Goal: Check status

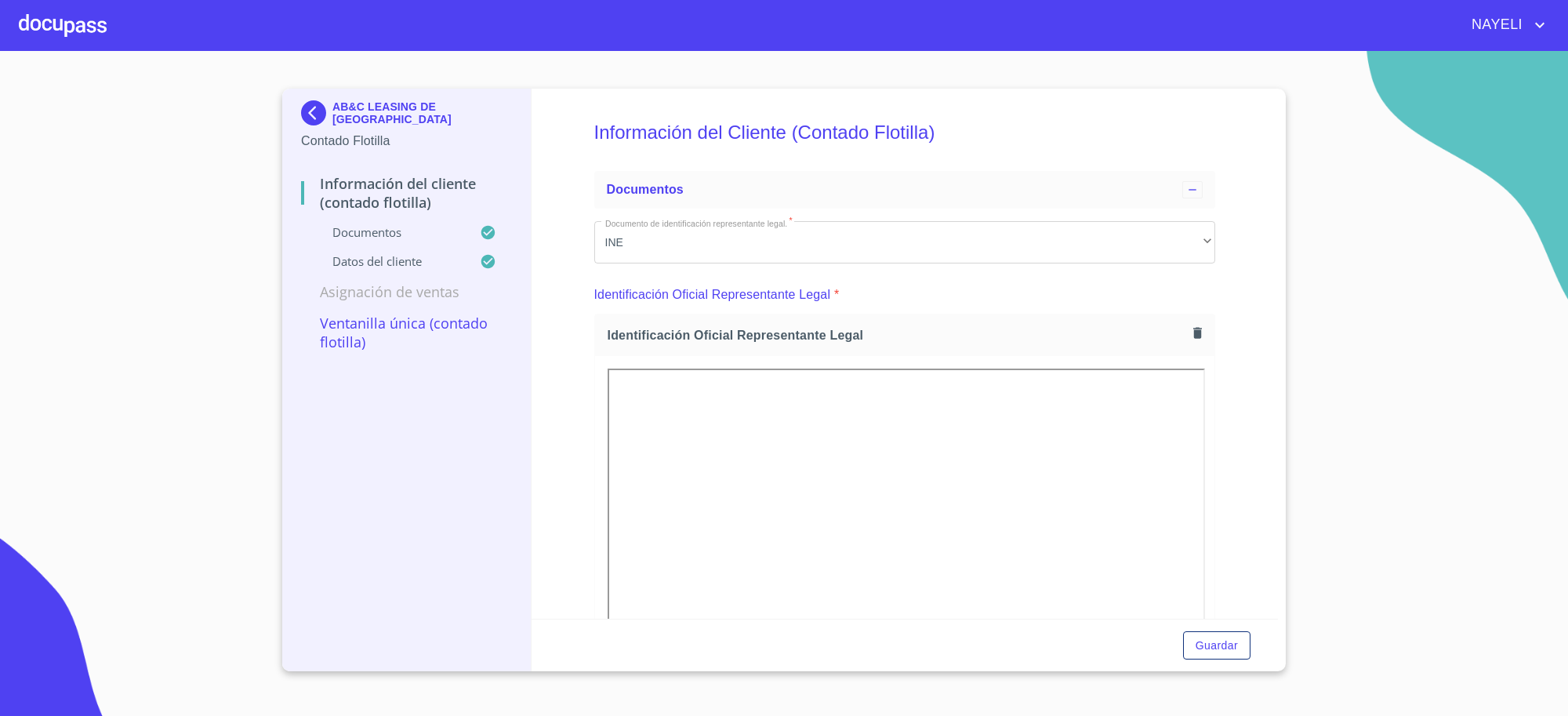
scroll to position [2351, 0]
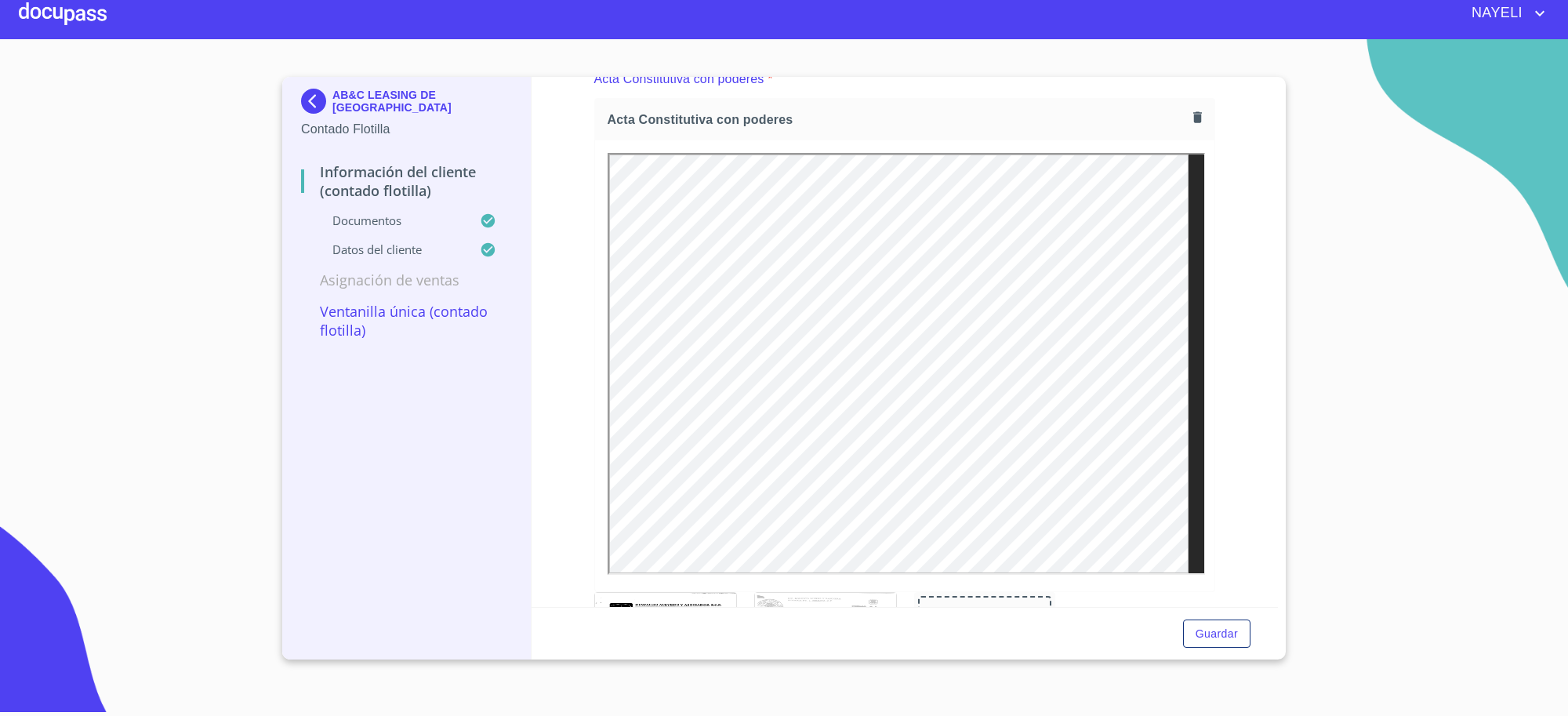
click at [316, 94] on img at bounding box center [317, 101] width 31 height 25
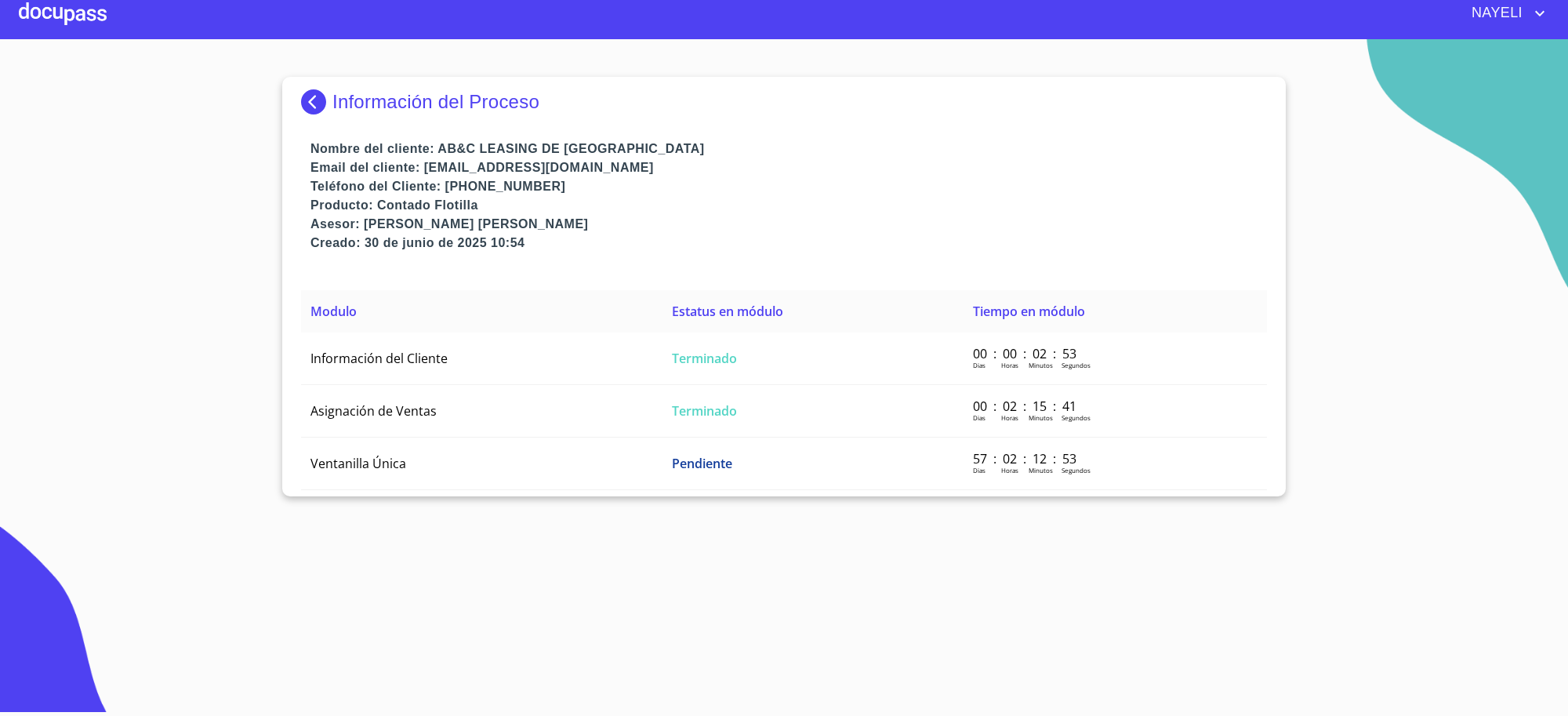
click at [337, 107] on p "Información del Proceso" at bounding box center [436, 101] width 207 height 22
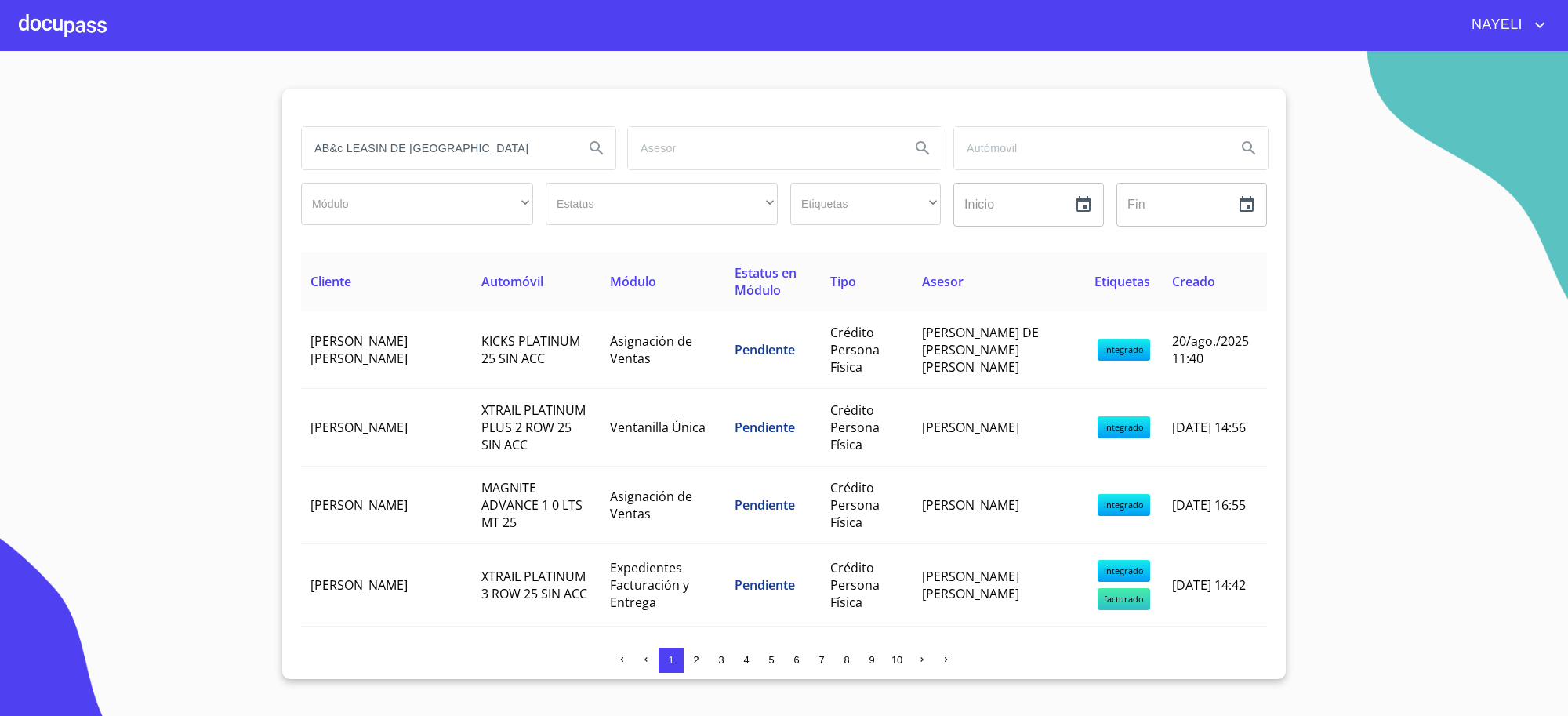
click at [463, 144] on input "AB&c LEASIN DE MEXICO" at bounding box center [436, 148] width 270 height 43
type input "A"
type input "LUIS ROBERTO"
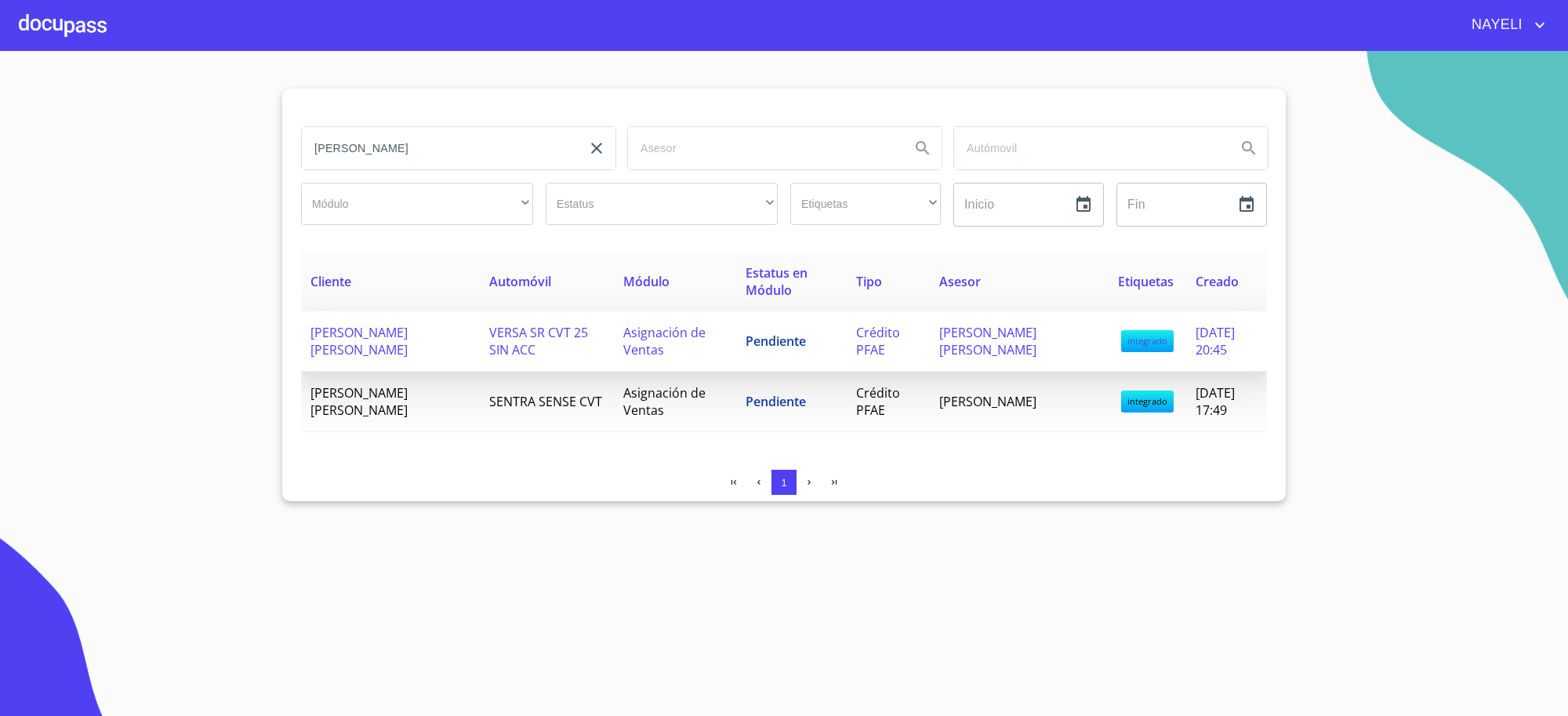
click at [727, 348] on td "Asignación de Ventas" at bounding box center [675, 341] width 122 height 60
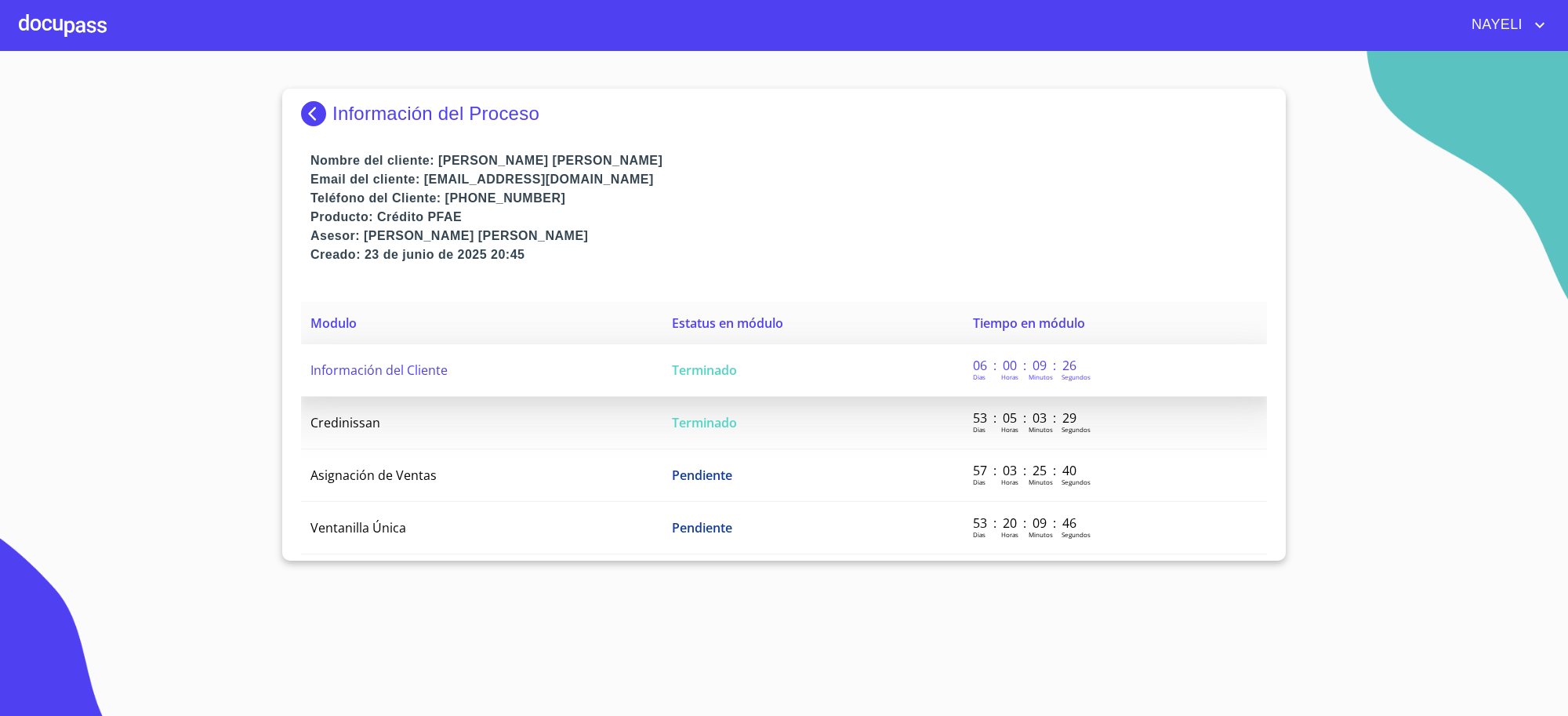
click at [727, 351] on td "Terminado" at bounding box center [813, 370] width 301 height 52
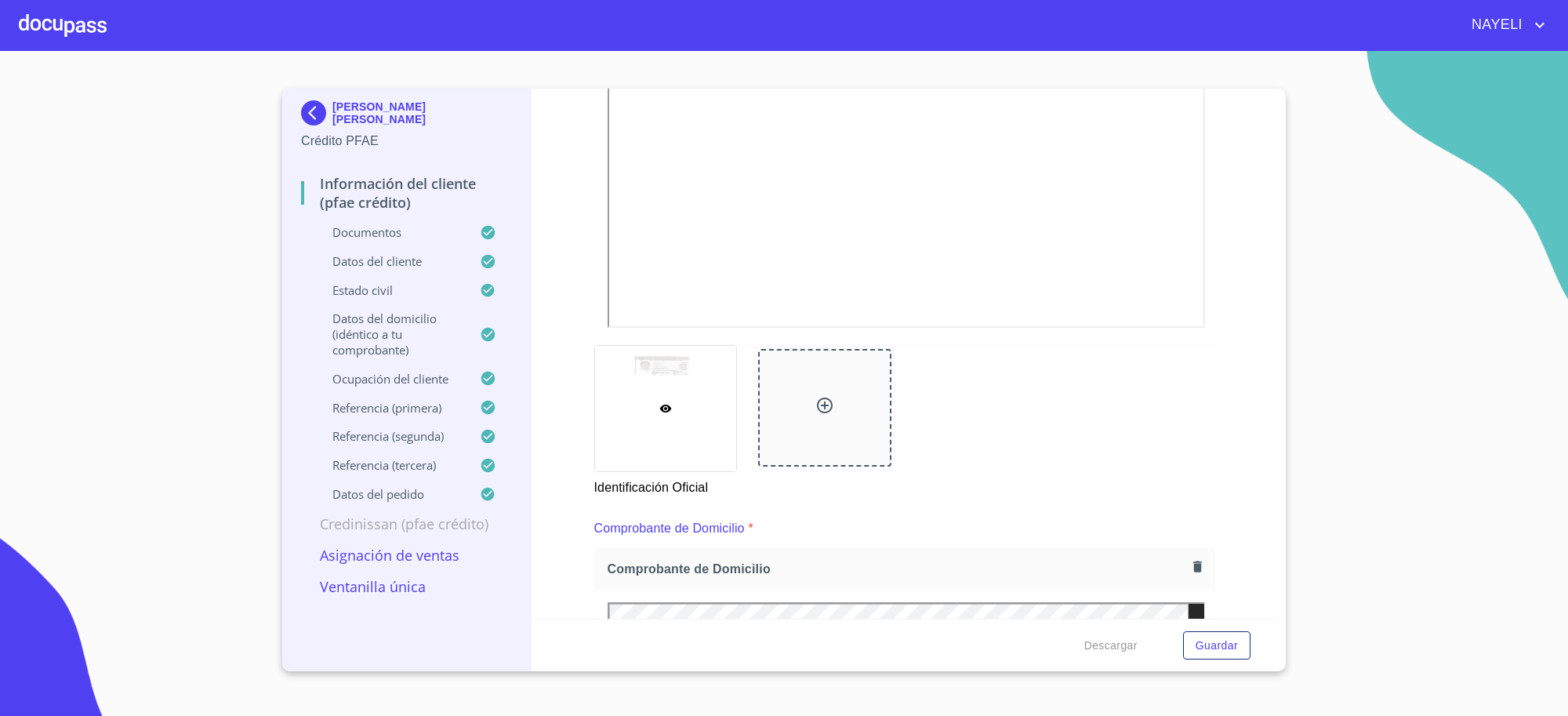
scroll to position [523, 0]
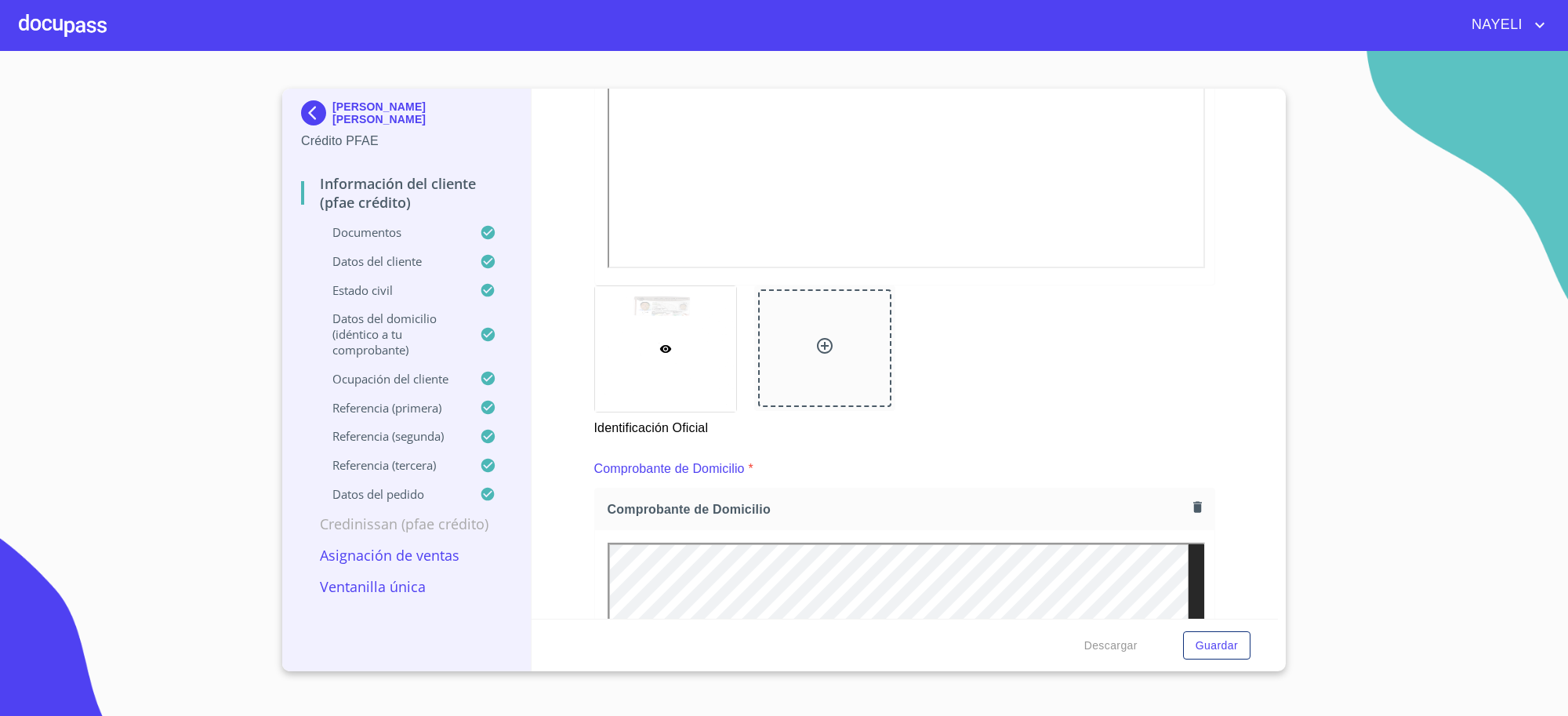
click at [1193, 503] on icon "button" at bounding box center [1197, 506] width 9 height 11
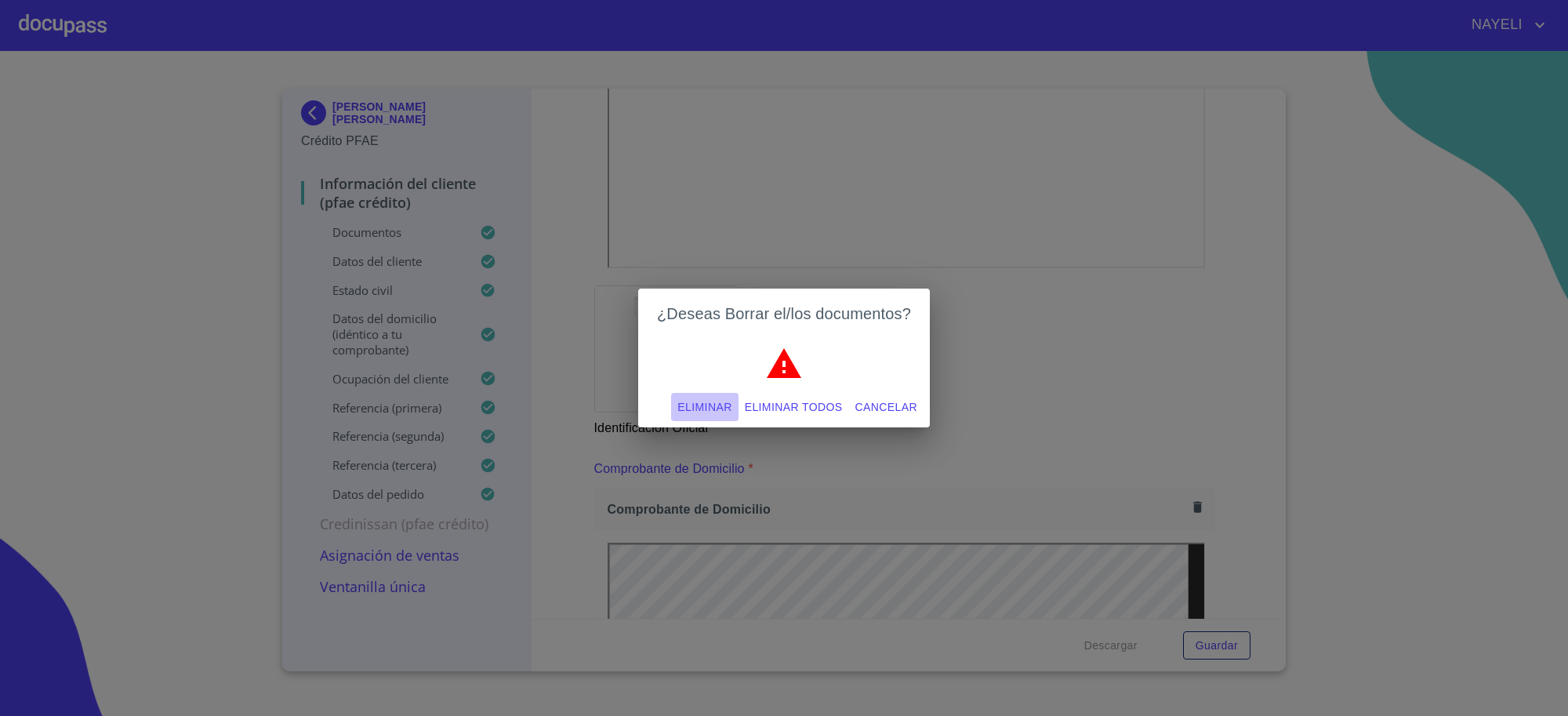
click at [681, 402] on span "Eliminar" at bounding box center [704, 408] width 54 height 19
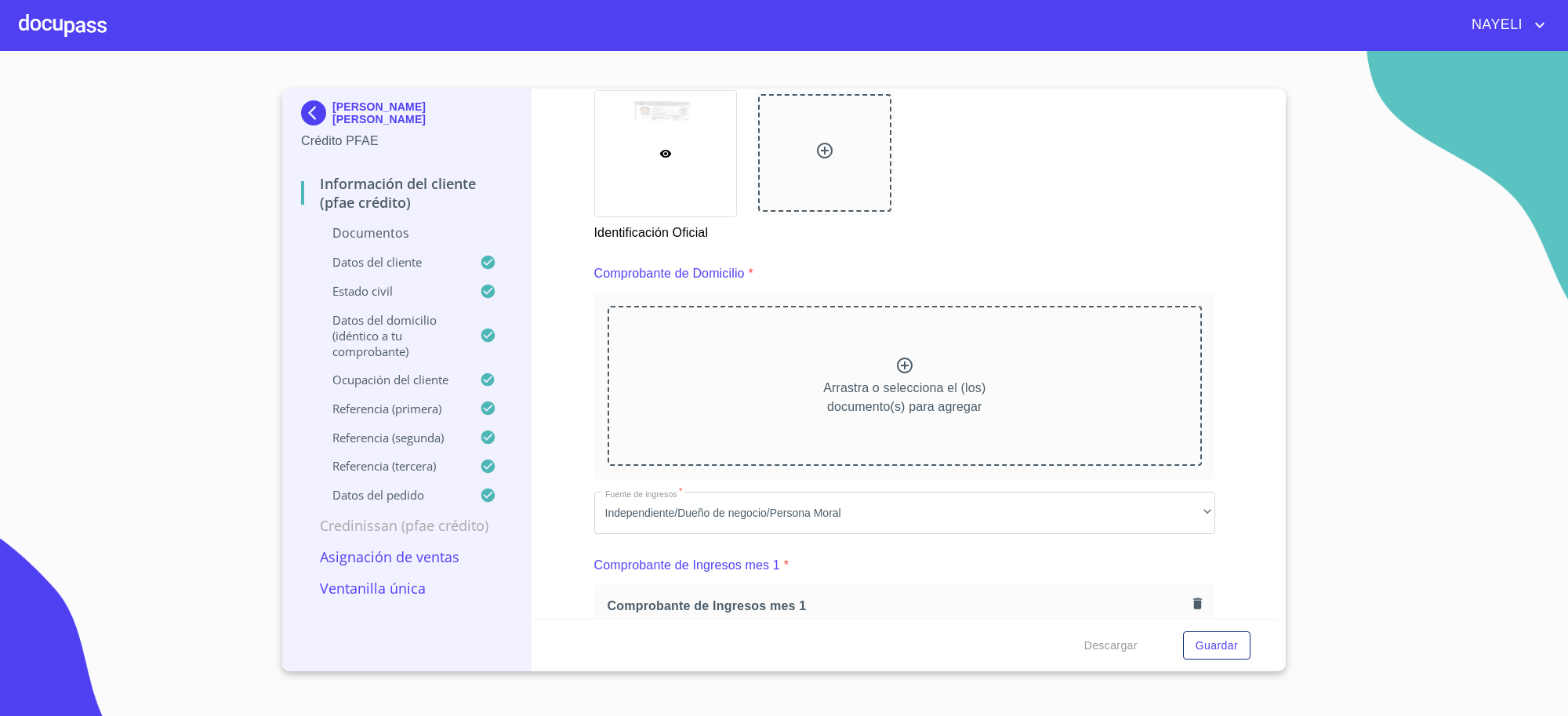
scroll to position [785, 0]
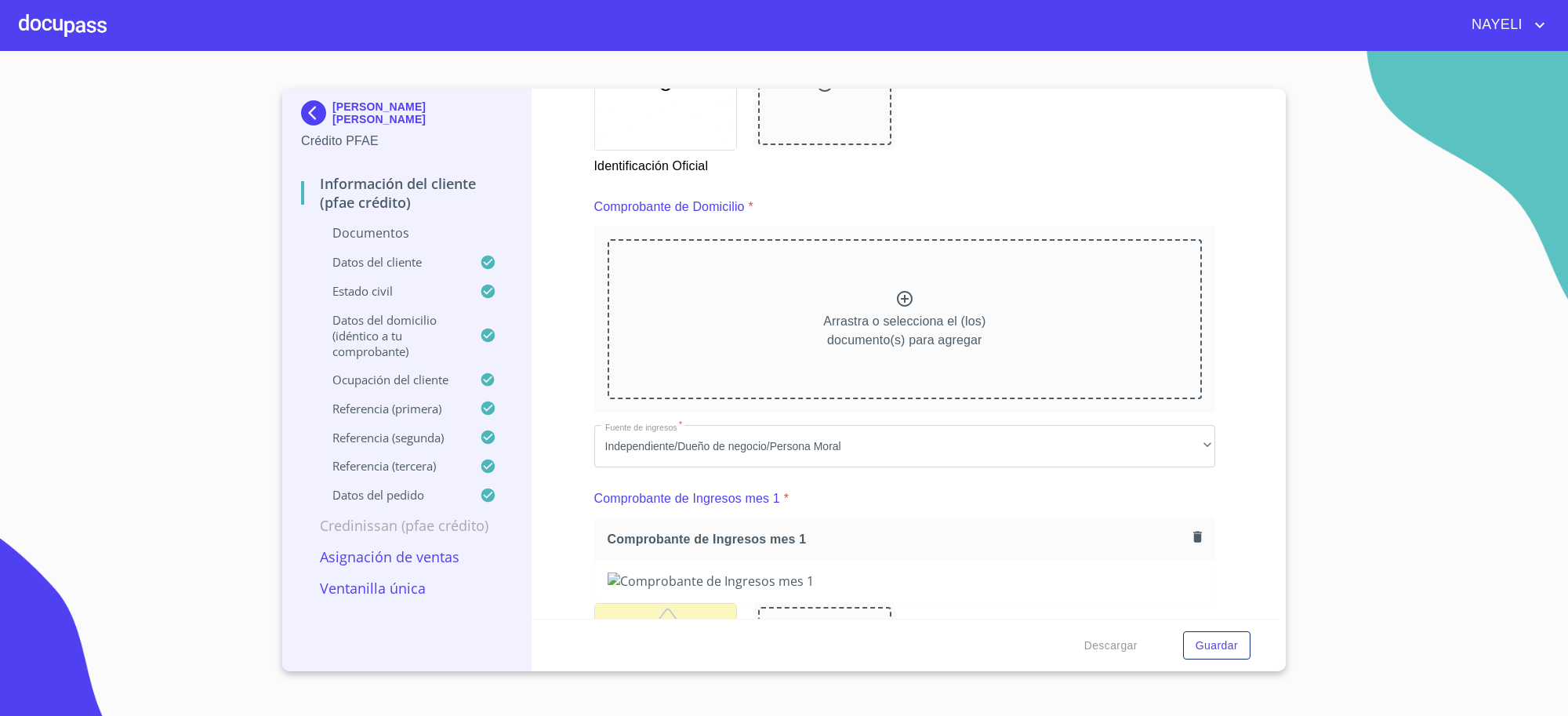
click at [385, 116] on p "LUIS ROBERTO MONROY GARCIA" at bounding box center [422, 113] width 180 height 25
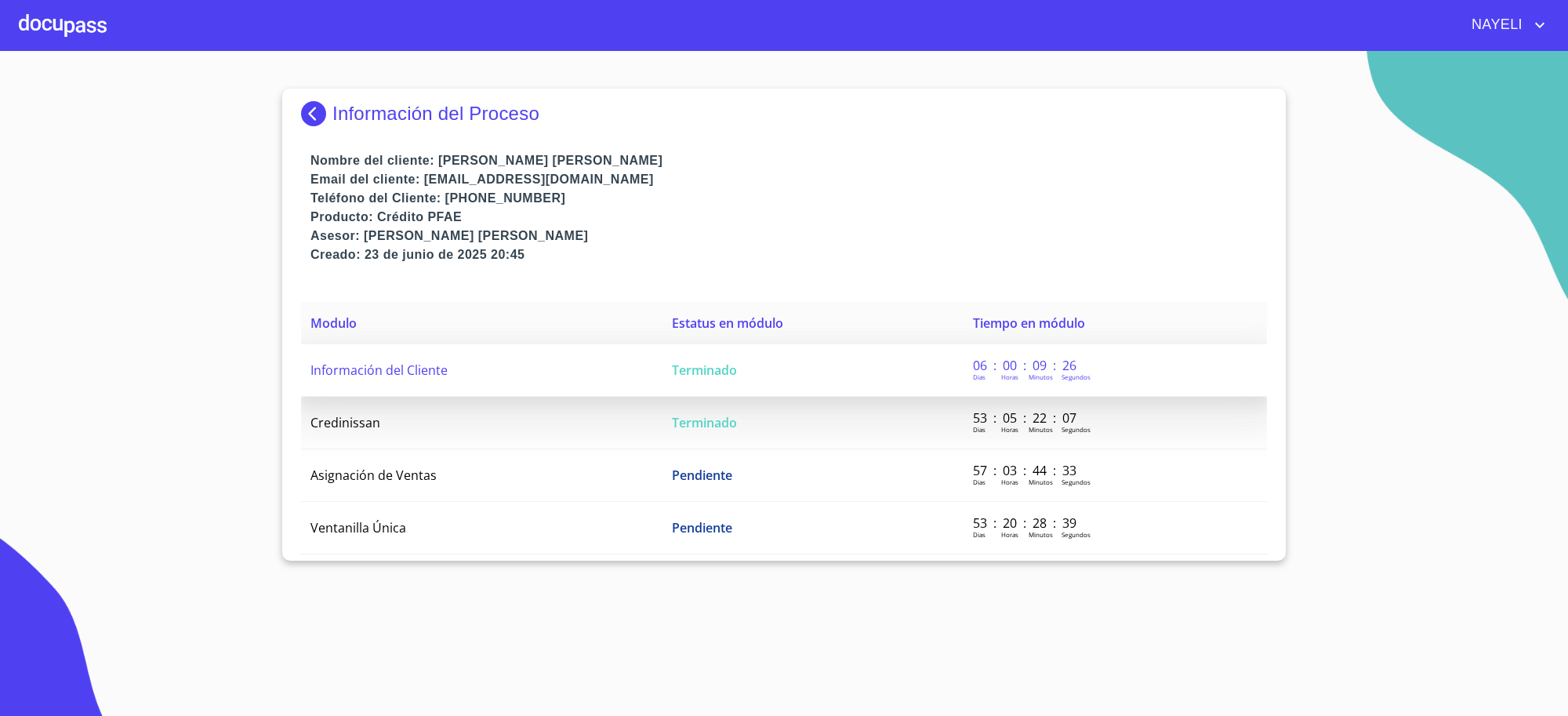
click at [545, 386] on td "Información del Cliente" at bounding box center [482, 370] width 361 height 52
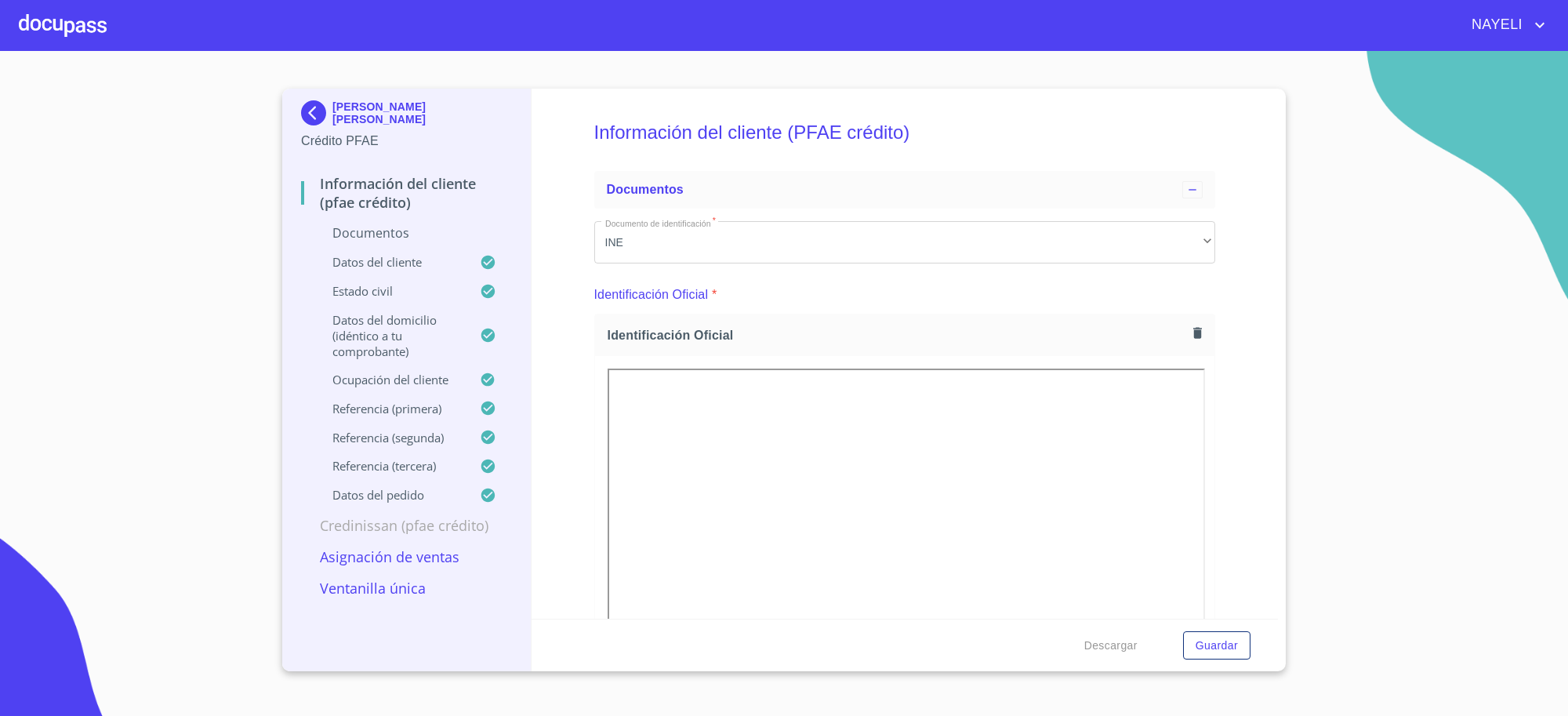
click at [327, 116] on img at bounding box center [317, 113] width 31 height 25
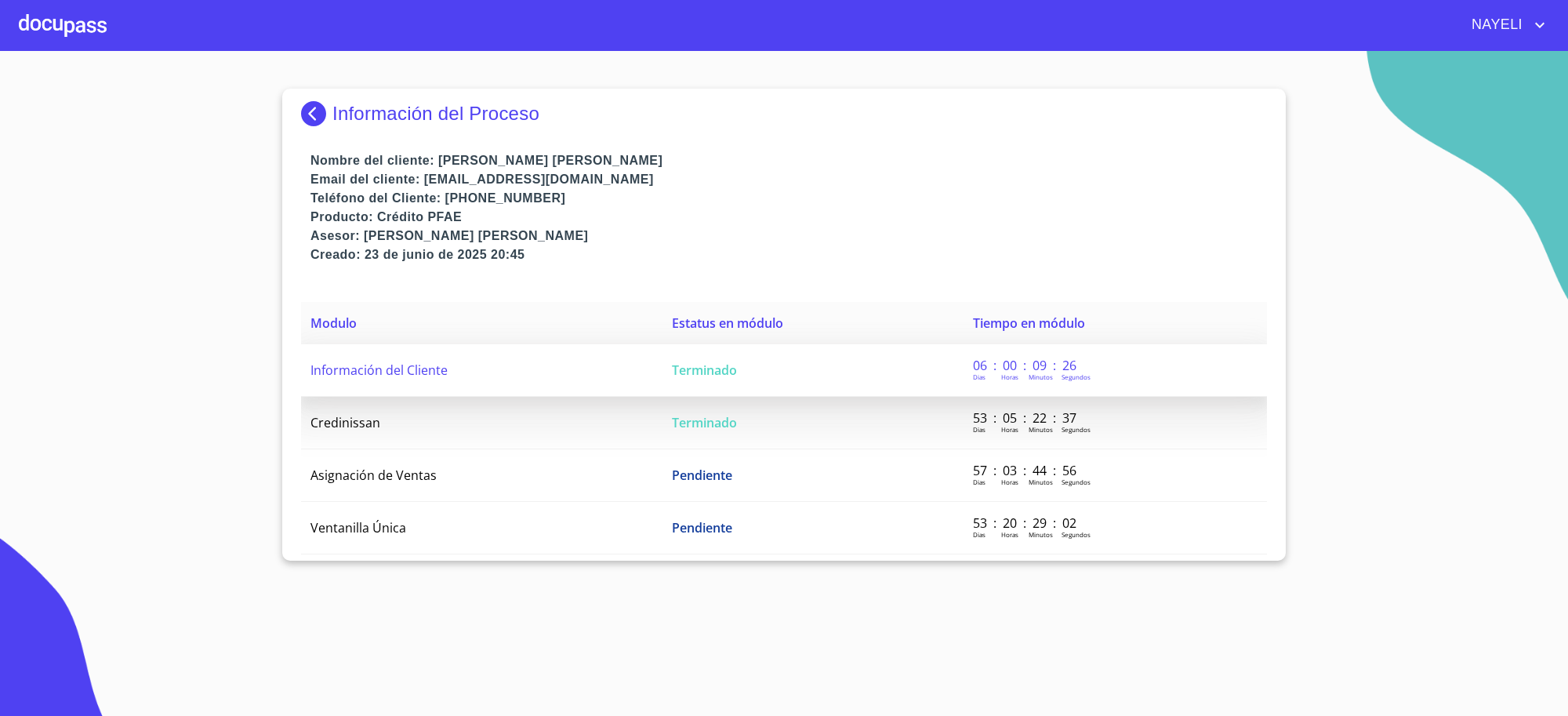
click at [727, 350] on td "Terminado" at bounding box center [813, 370] width 301 height 52
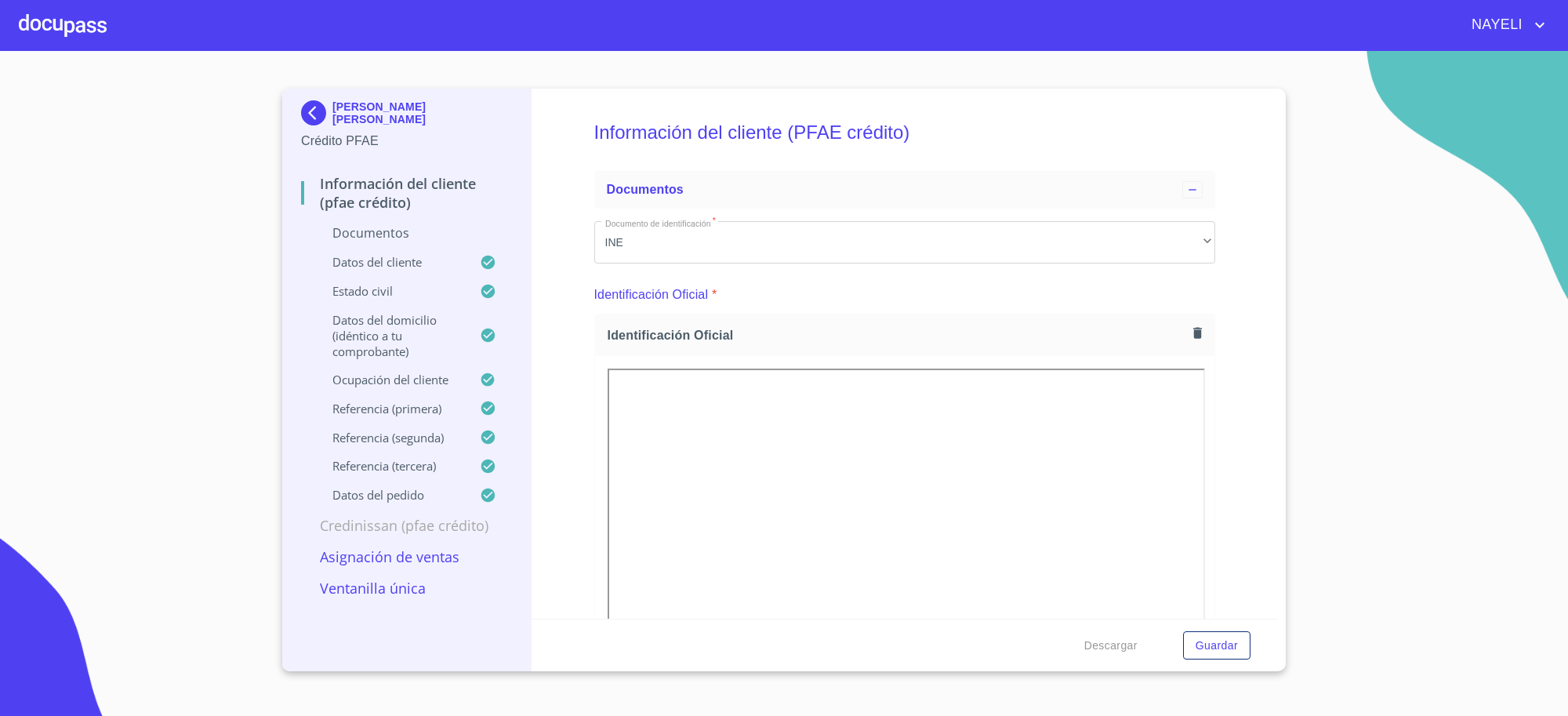
click at [326, 108] on img at bounding box center [317, 113] width 31 height 25
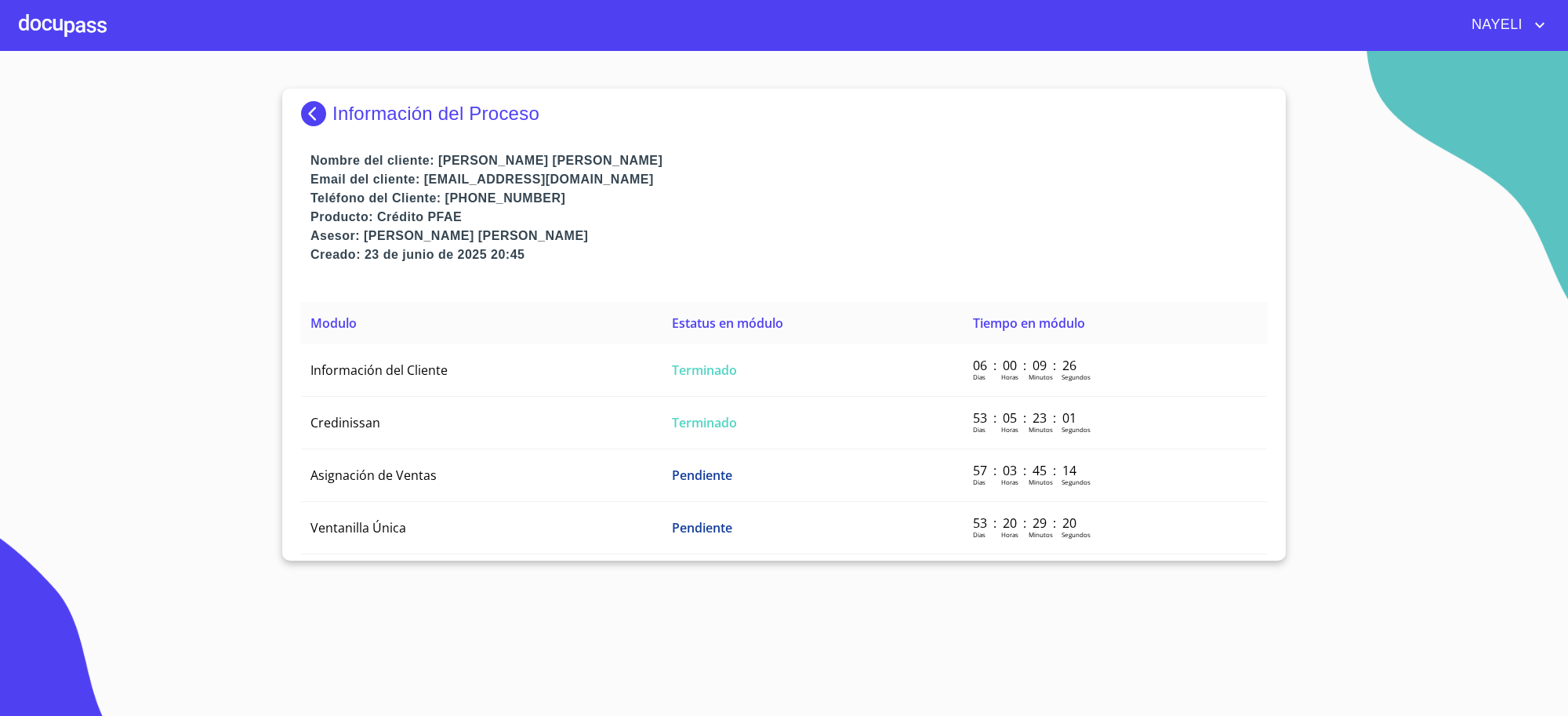
click at [318, 115] on img at bounding box center [317, 114] width 31 height 25
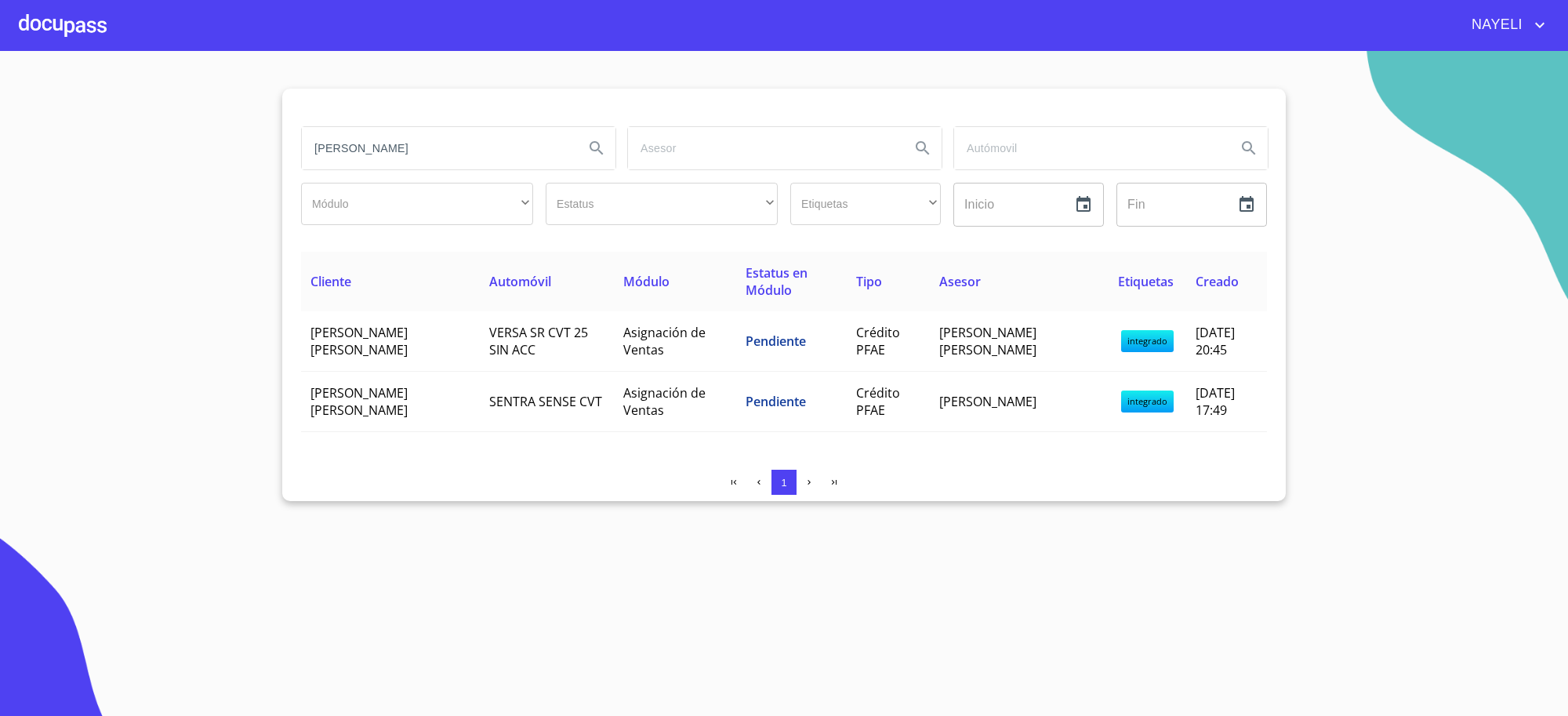
click at [429, 151] on input "LUIS ROBERTO" at bounding box center [436, 148] width 270 height 43
type input "L"
type input "c"
click at [751, 307] on th "Estatus en Módulo" at bounding box center [791, 282] width 111 height 60
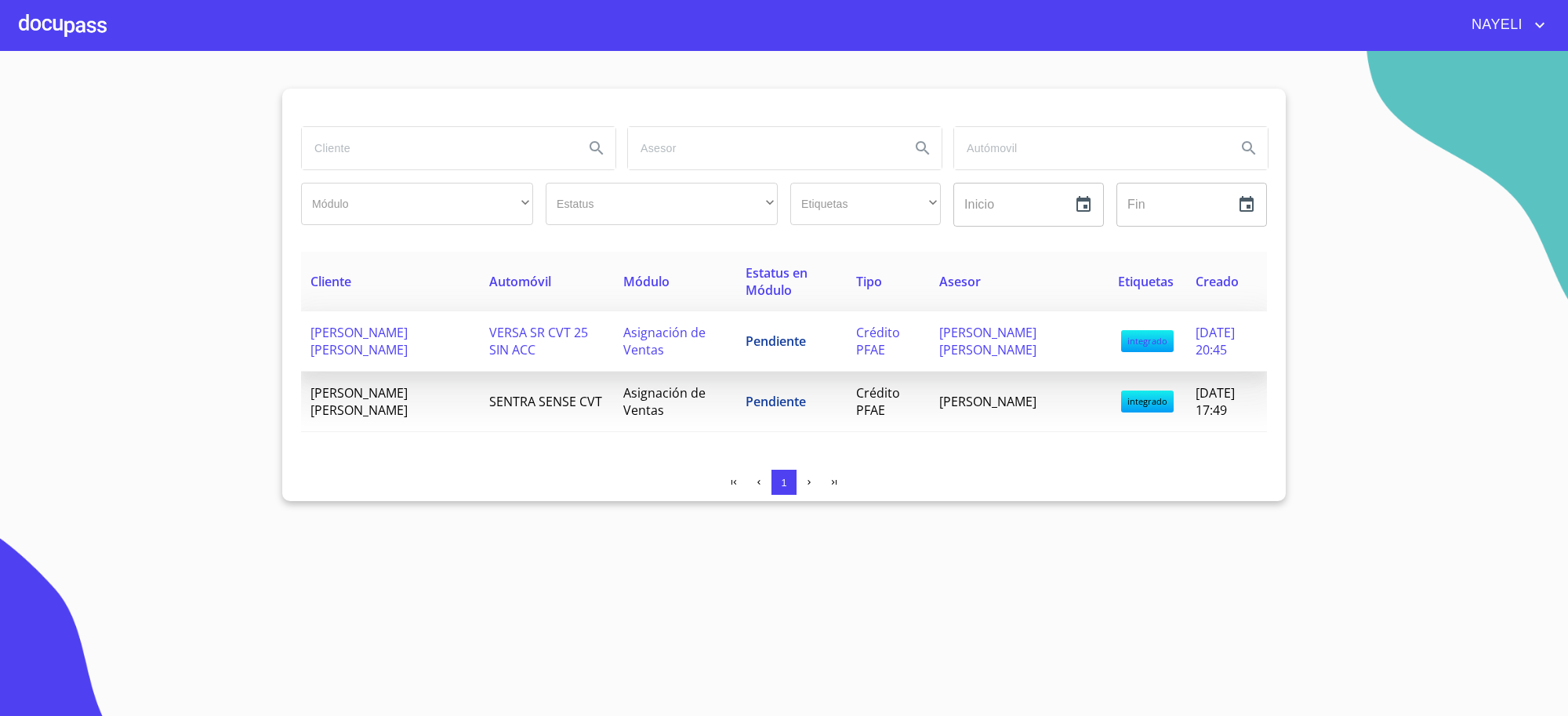
click at [727, 346] on td "Asignación de Ventas" at bounding box center [675, 341] width 122 height 60
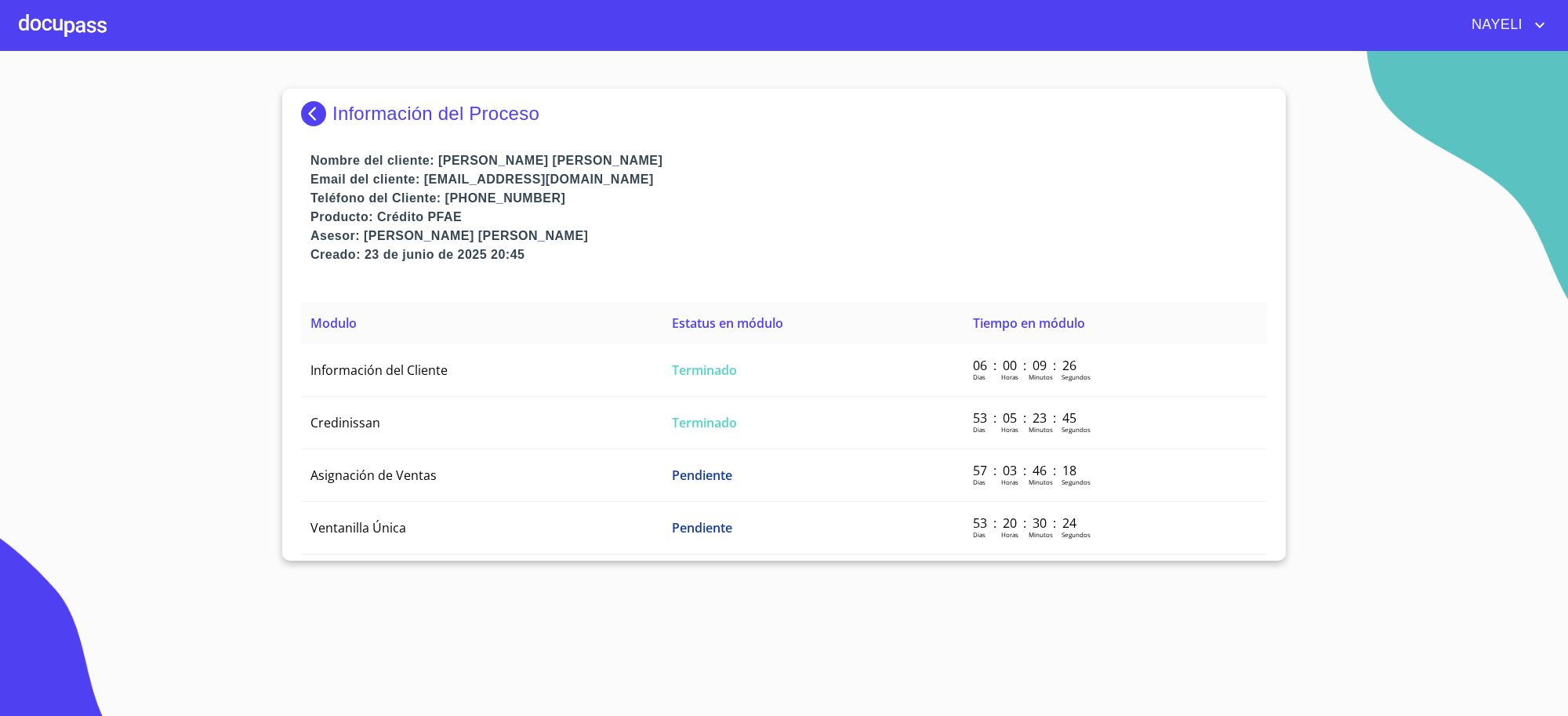
click at [727, 346] on td "Terminado" at bounding box center [813, 370] width 301 height 52
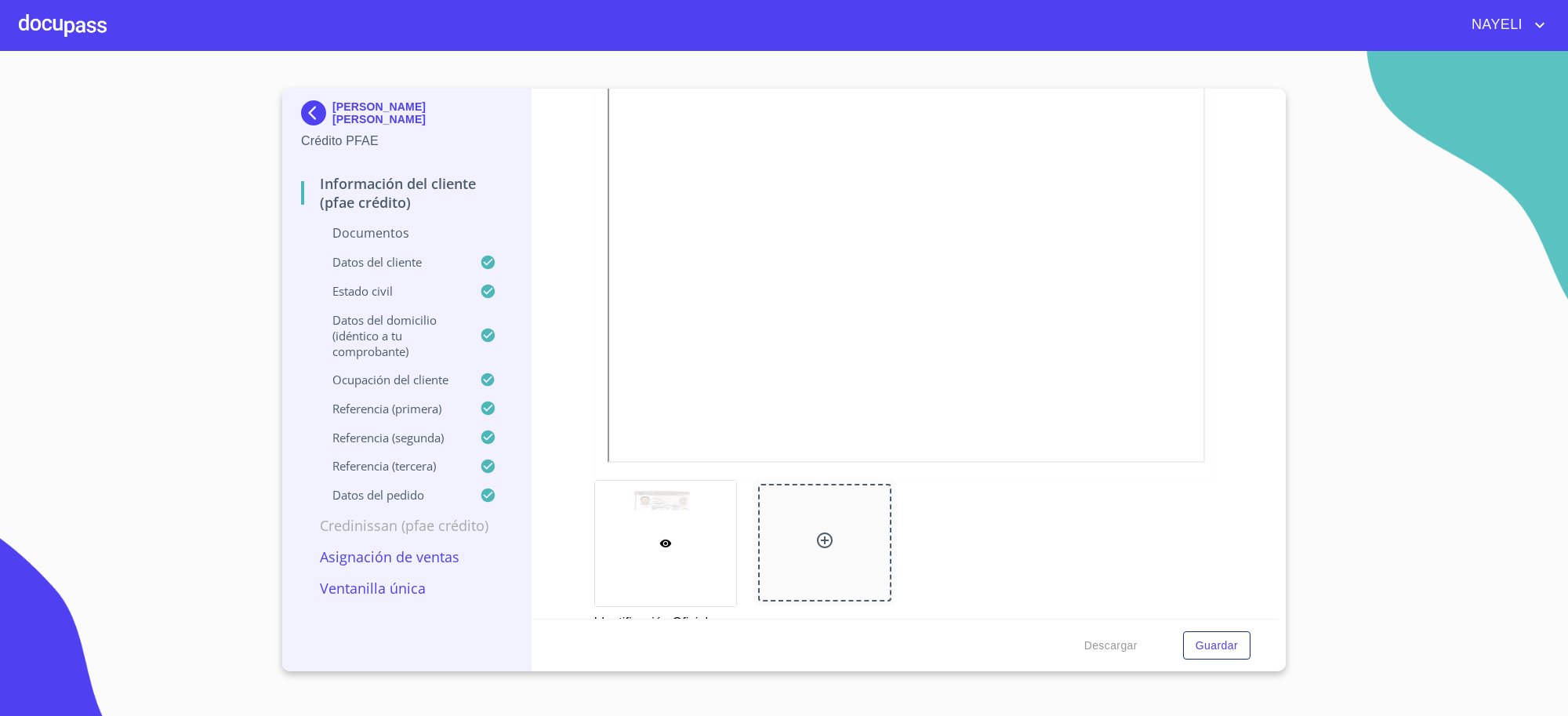
scroll to position [261, 0]
click at [311, 123] on img at bounding box center [317, 113] width 31 height 25
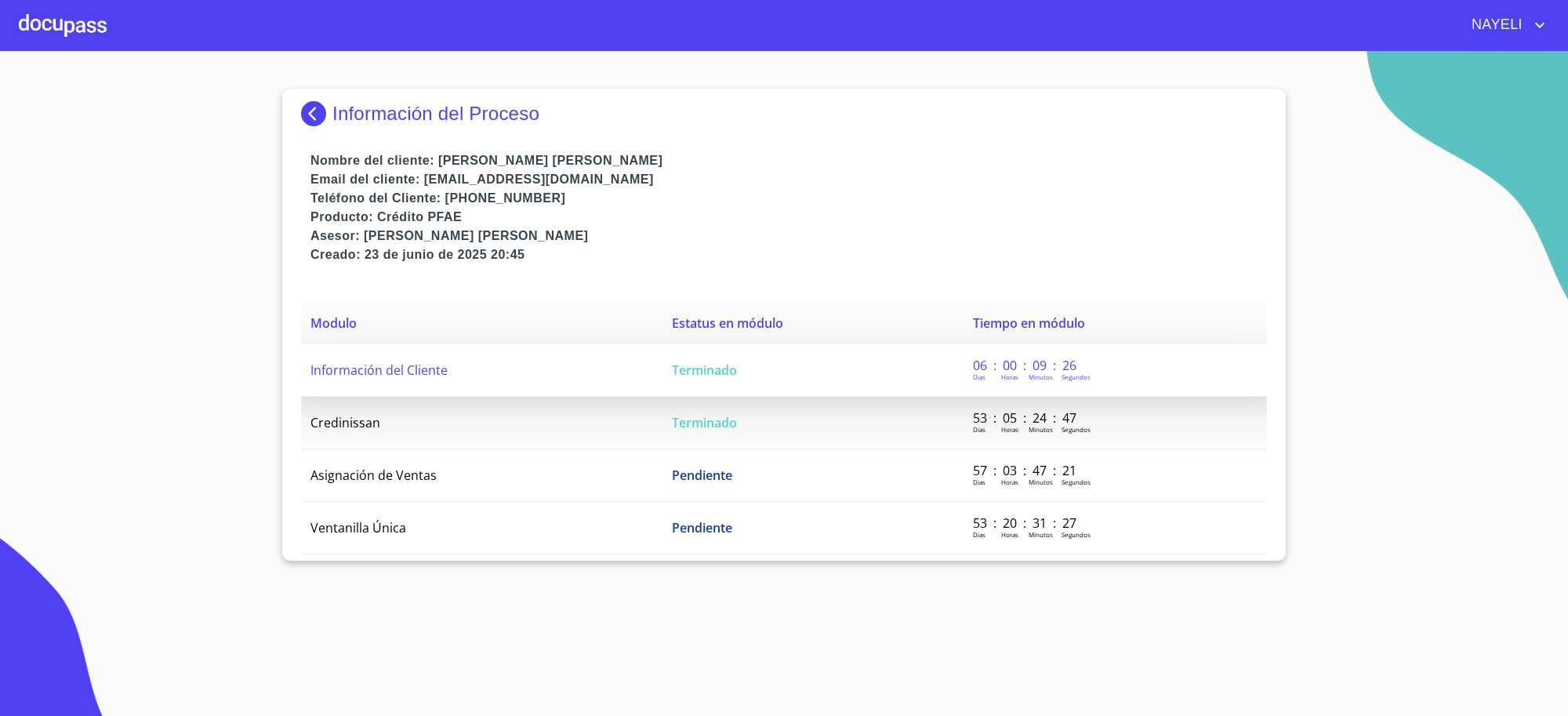
click at [704, 386] on td "Terminado" at bounding box center [813, 370] width 301 height 52
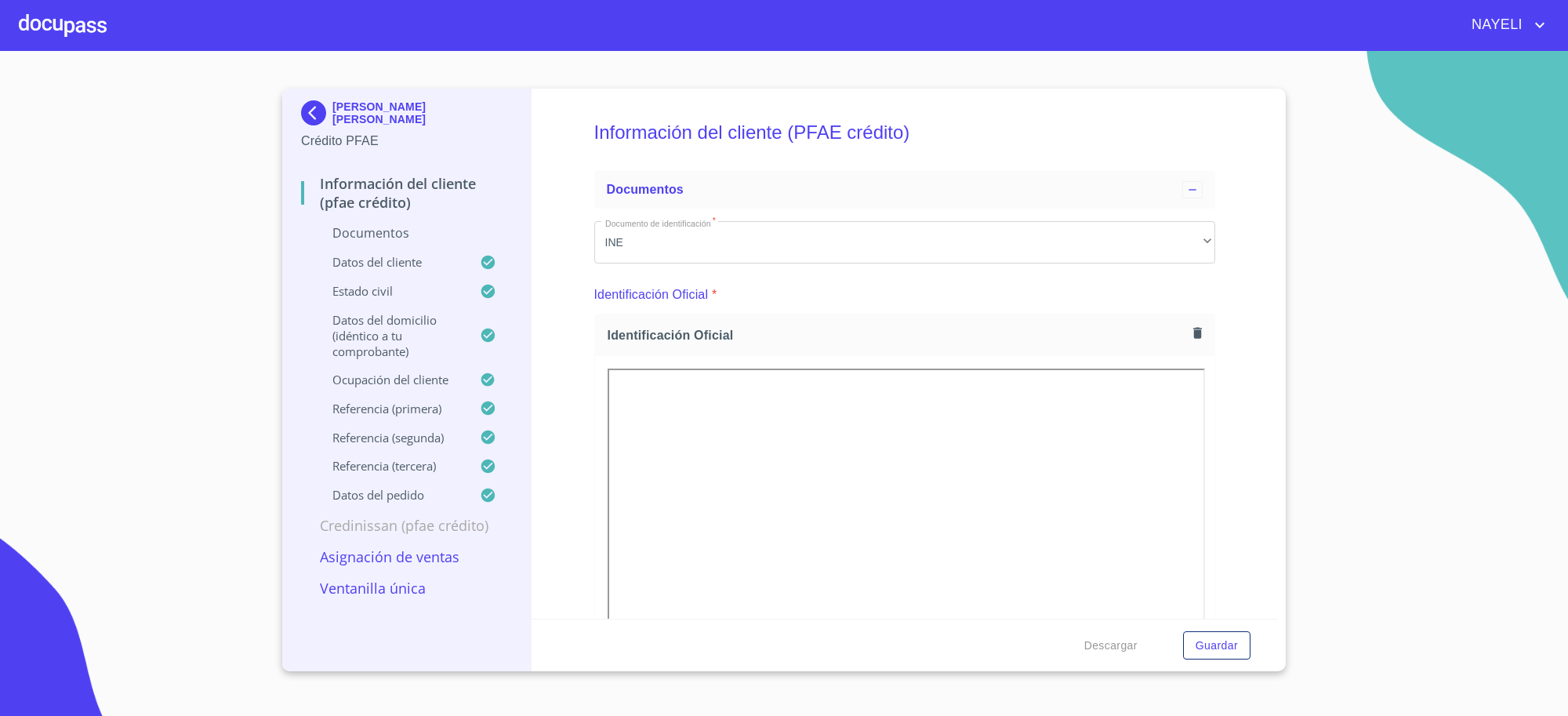
click at [420, 115] on p "LUIS ROBERTO MONROY GARCIA" at bounding box center [422, 113] width 180 height 25
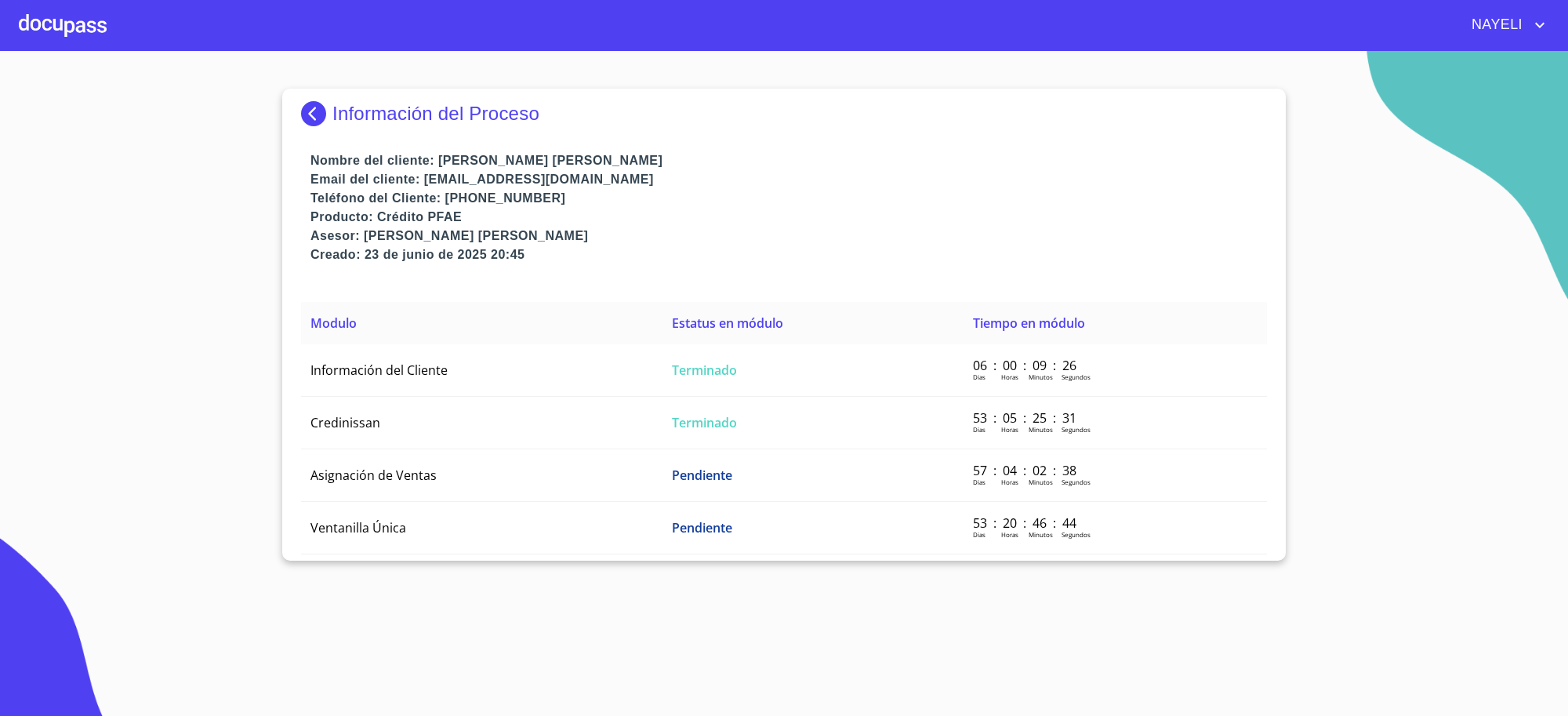
click at [310, 94] on div "Información del Proceso" at bounding box center [784, 120] width 966 height 63
click at [310, 106] on img at bounding box center [317, 114] width 31 height 25
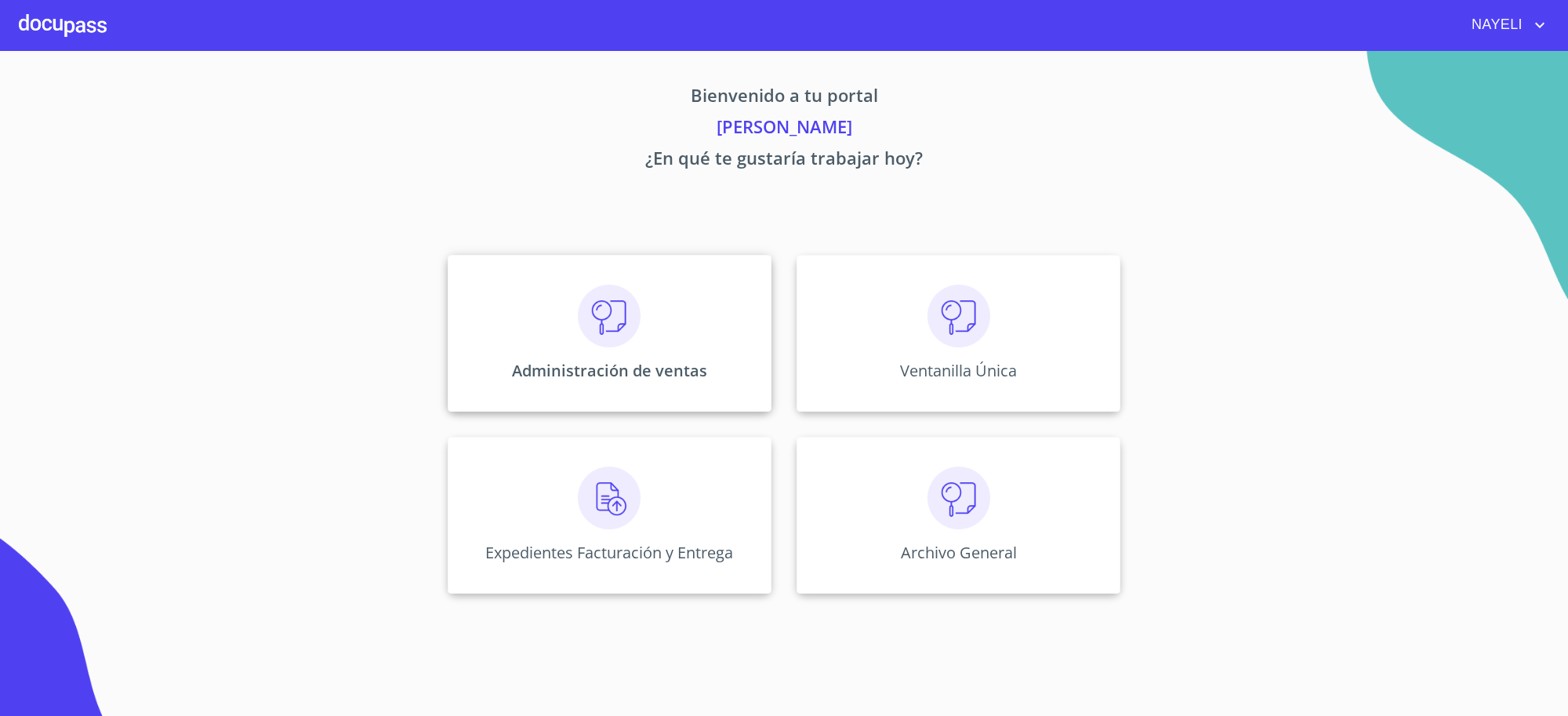
click at [610, 319] on img at bounding box center [609, 316] width 63 height 63
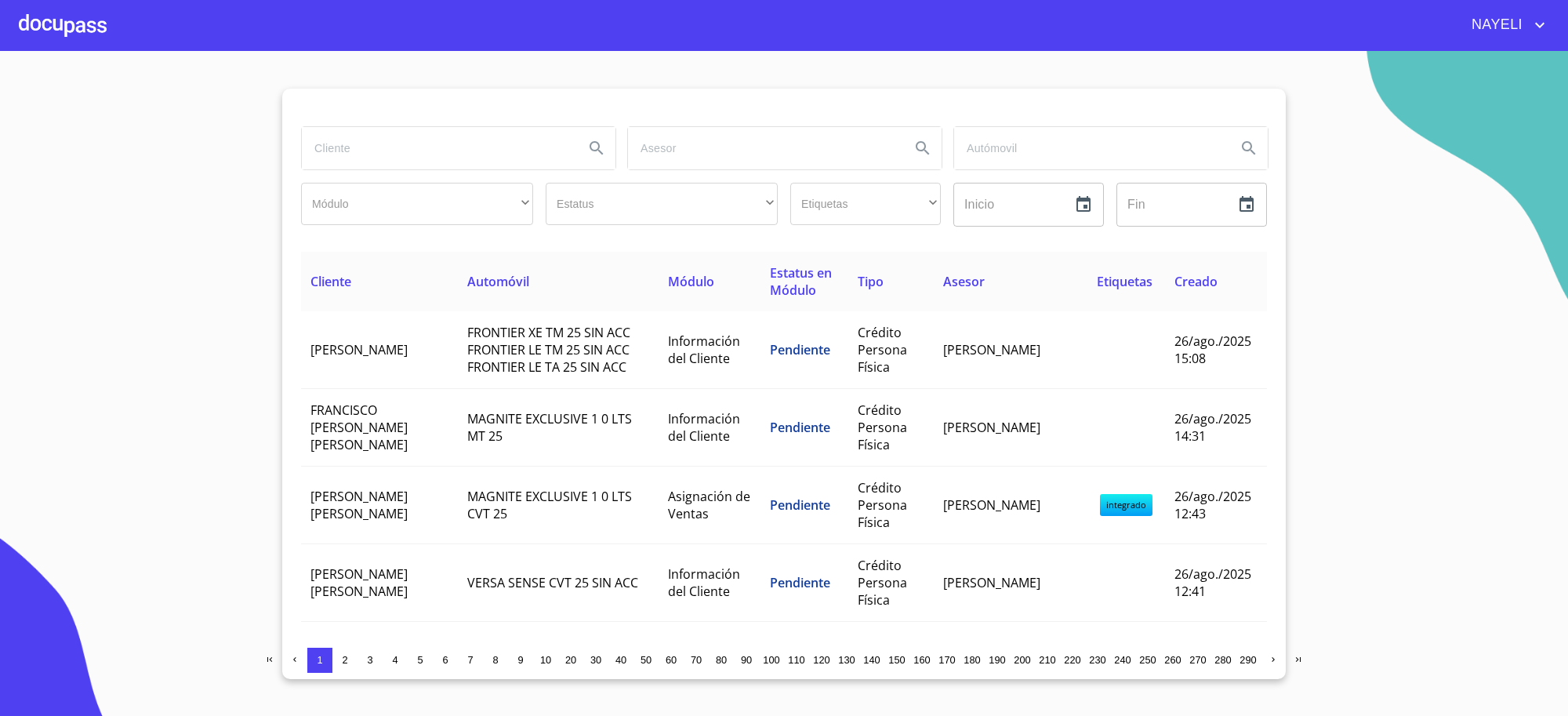
click at [428, 161] on input "search" at bounding box center [436, 148] width 270 height 43
type input "[PERSON_NAME]"
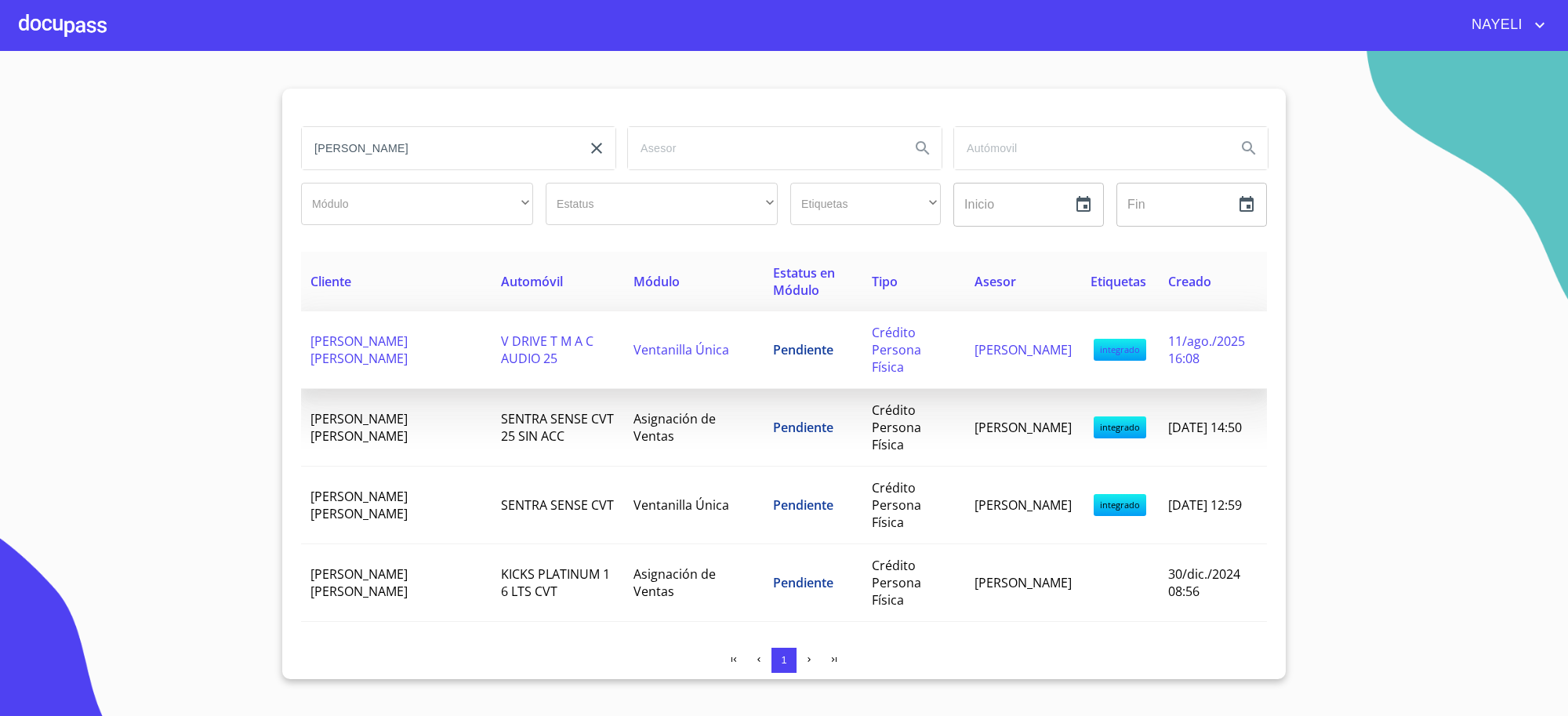
click at [640, 366] on td "Ventanilla Única" at bounding box center [694, 350] width 139 height 77
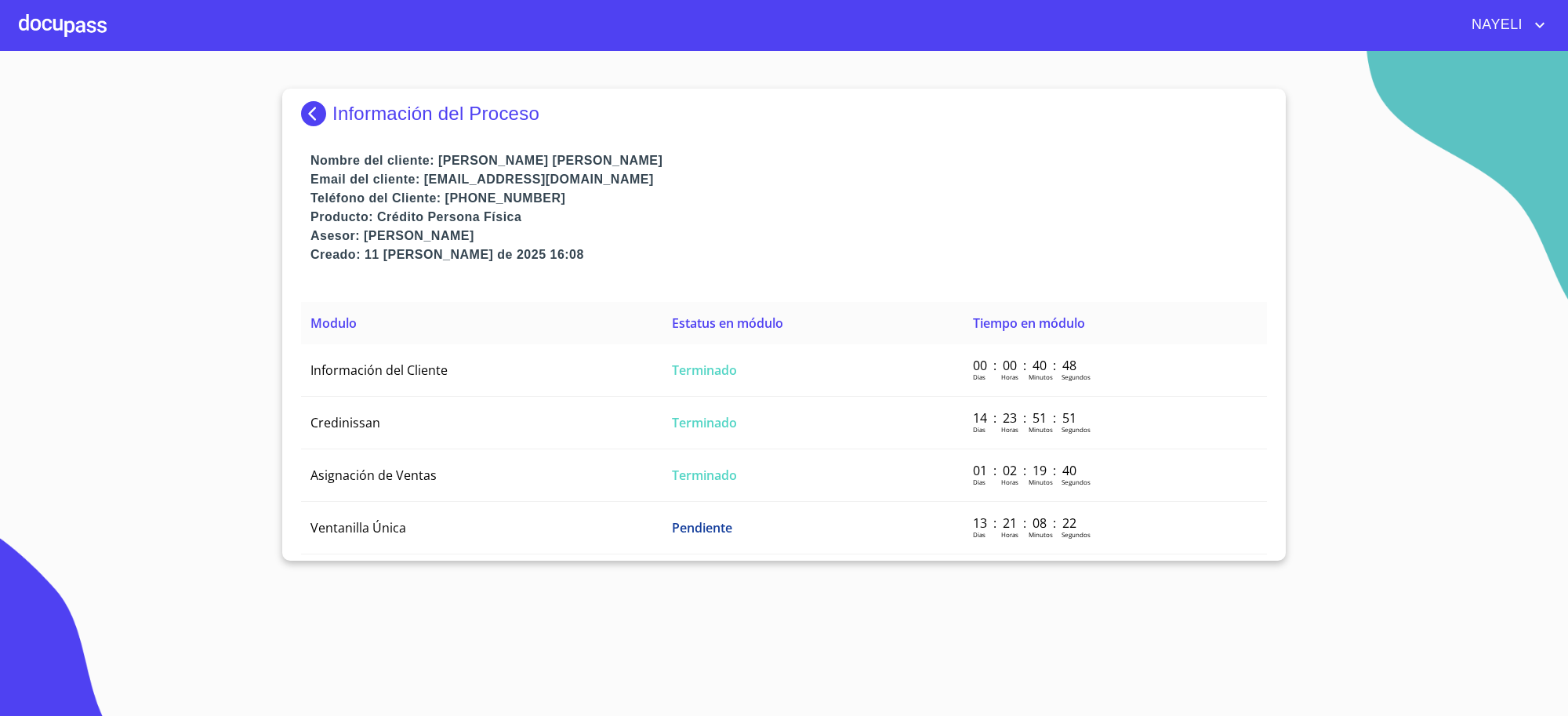
click at [640, 366] on td "Información del Cliente" at bounding box center [482, 370] width 361 height 52
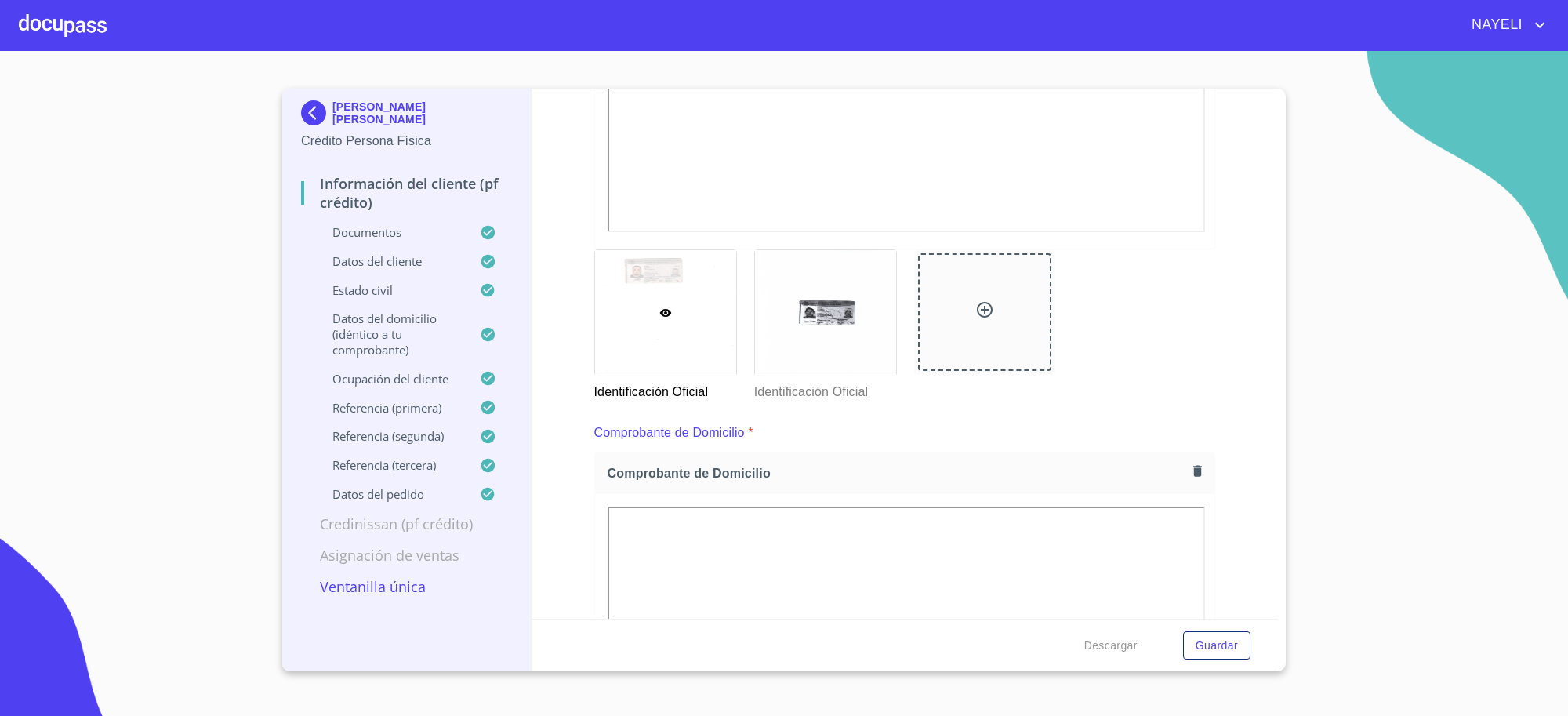
scroll to position [523, 0]
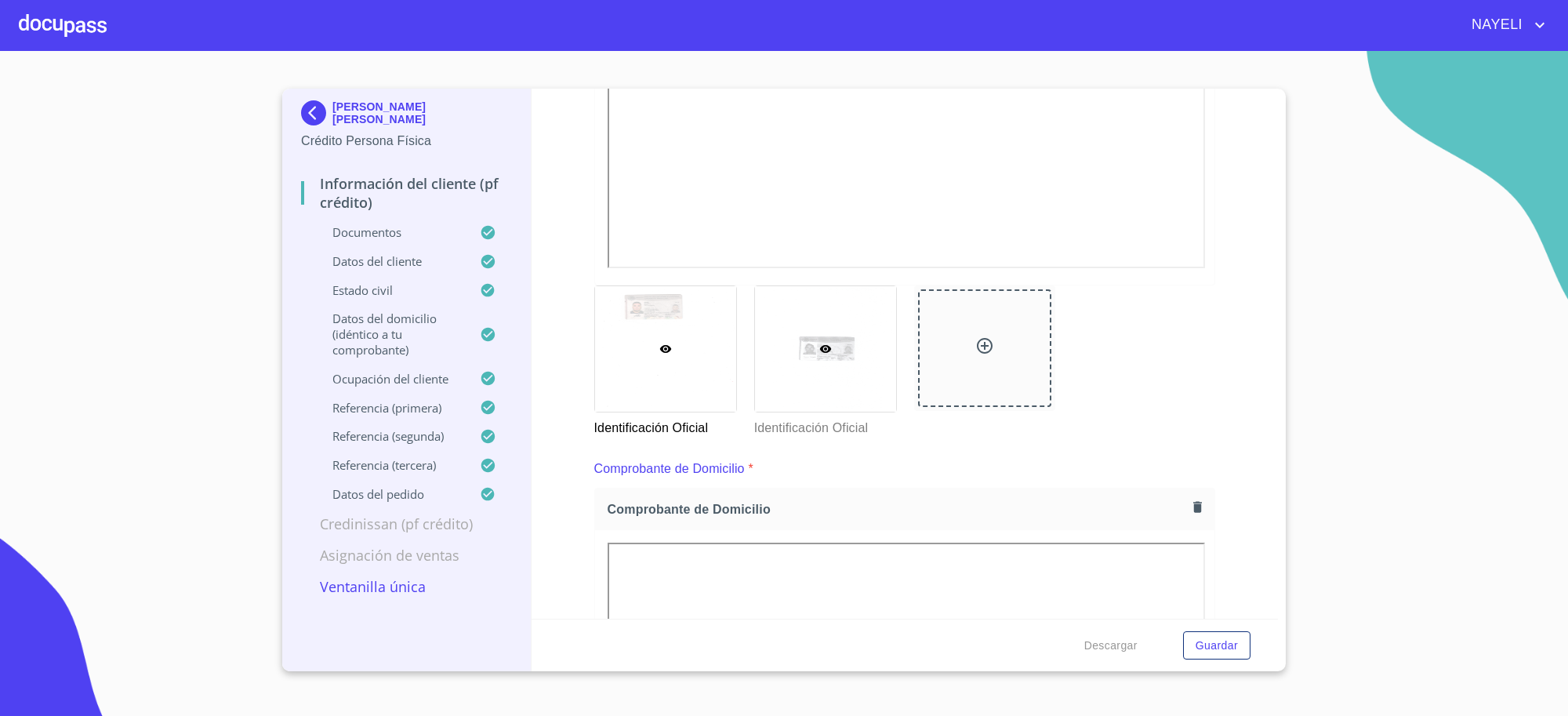
click at [824, 348] on icon at bounding box center [825, 349] width 12 height 8
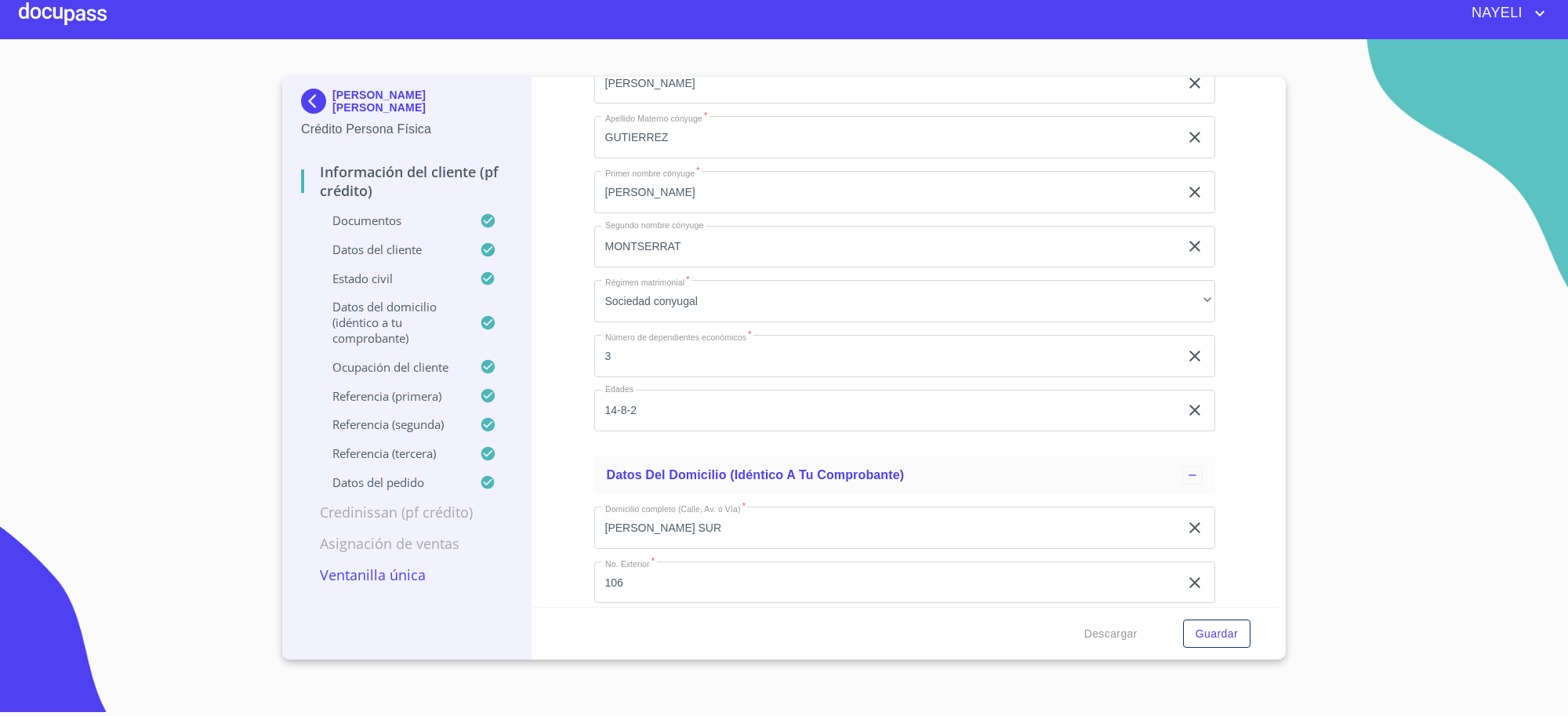
scroll to position [5154, 0]
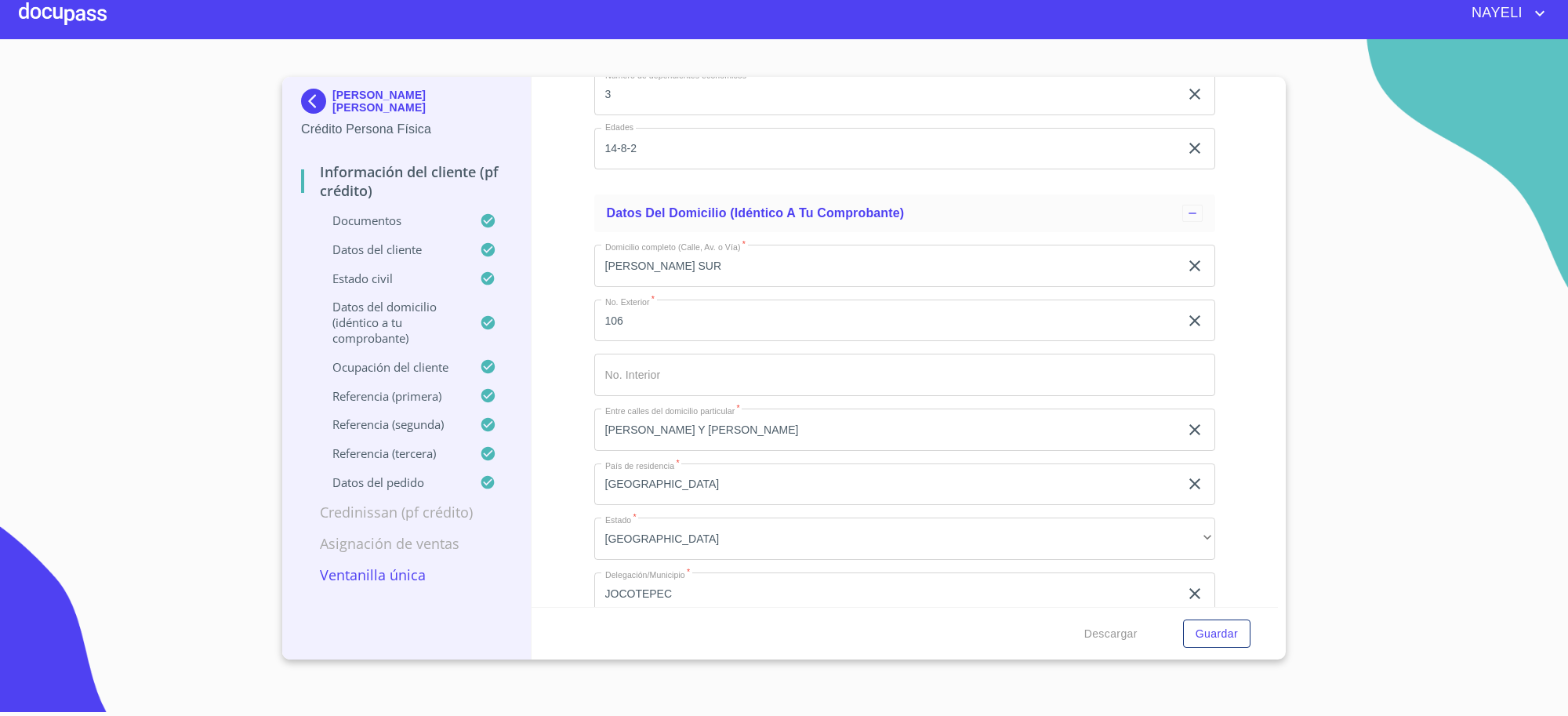
click at [314, 100] on img at bounding box center [317, 101] width 31 height 25
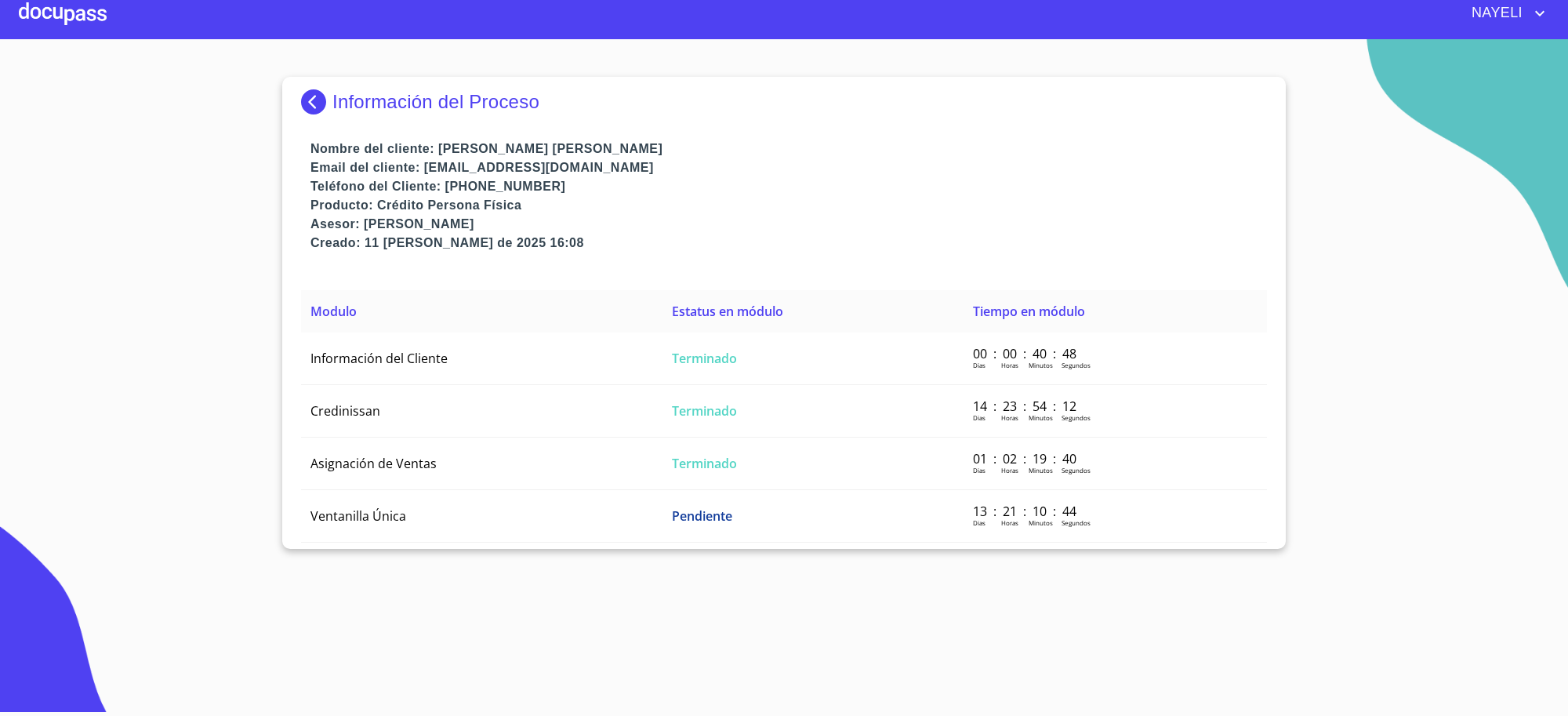
click at [314, 100] on img at bounding box center [317, 102] width 31 height 25
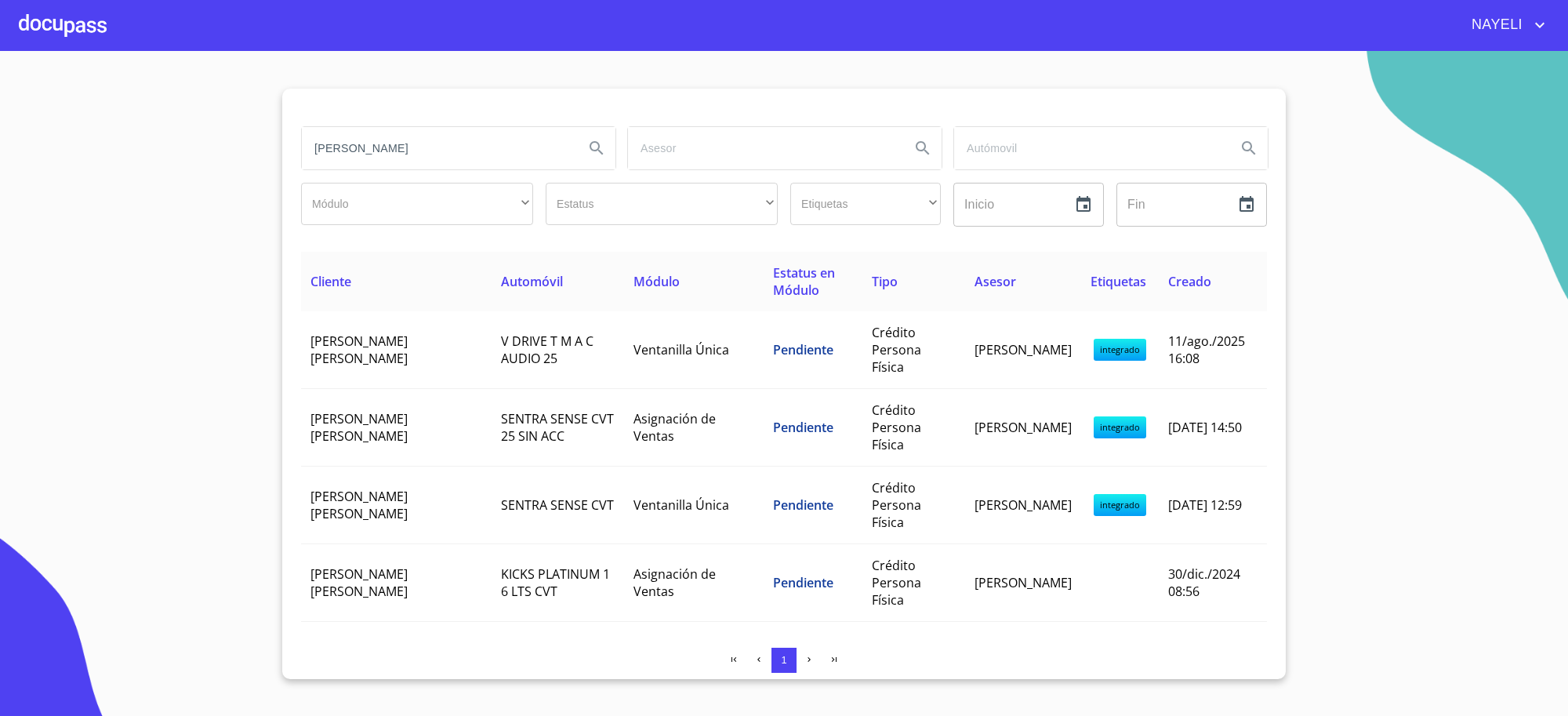
click at [482, 155] on input "[PERSON_NAME]" at bounding box center [436, 148] width 270 height 43
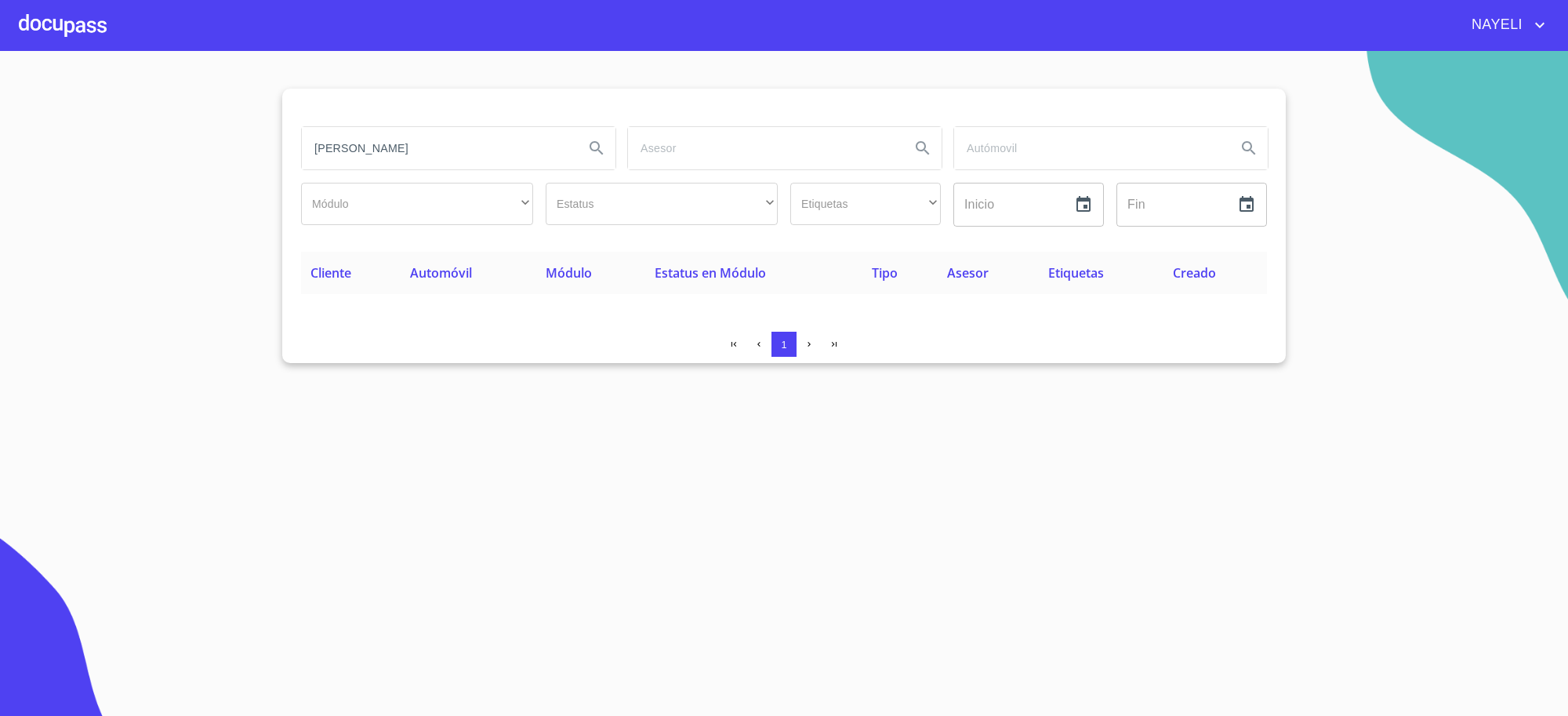
type input "[PERSON_NAME]"
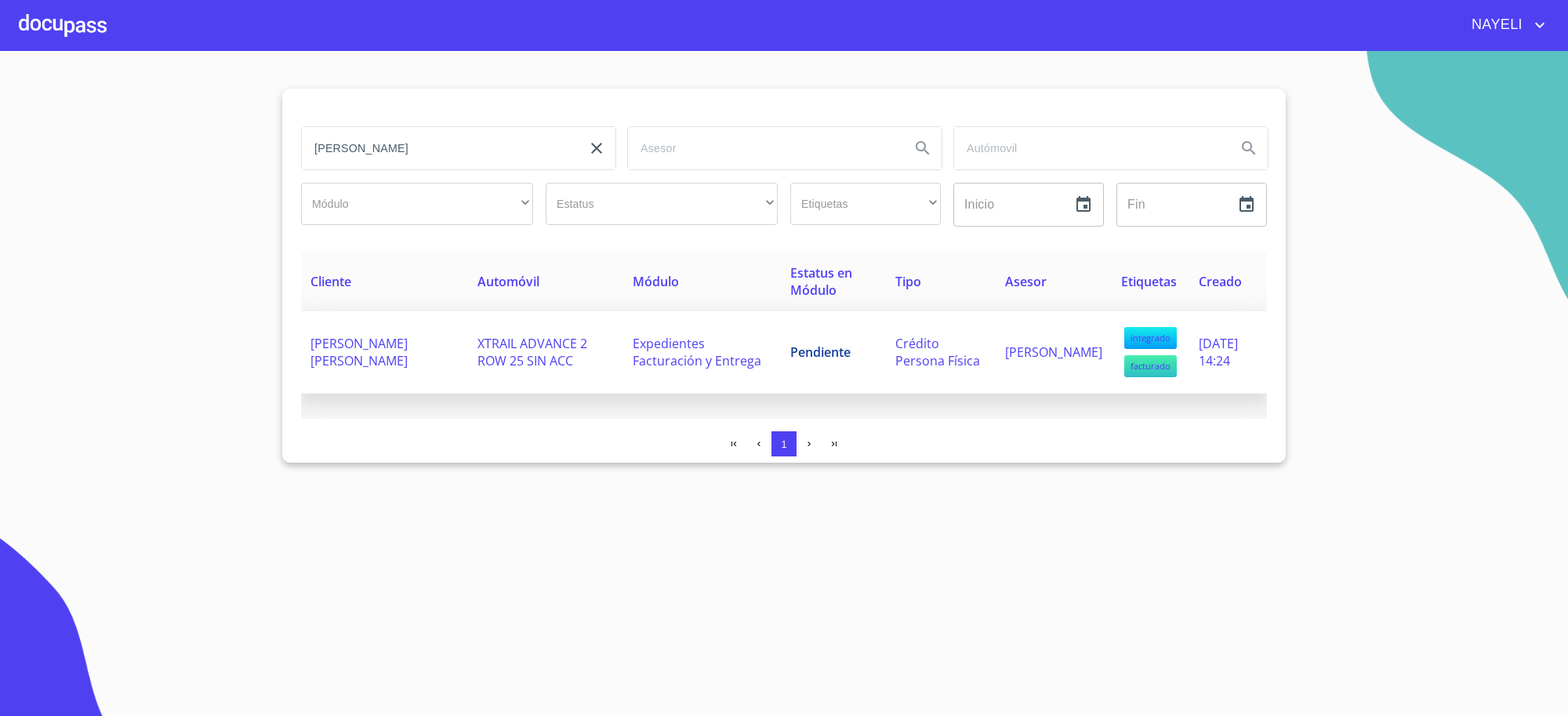
click at [824, 367] on td "Pendiente" at bounding box center [833, 352] width 105 height 82
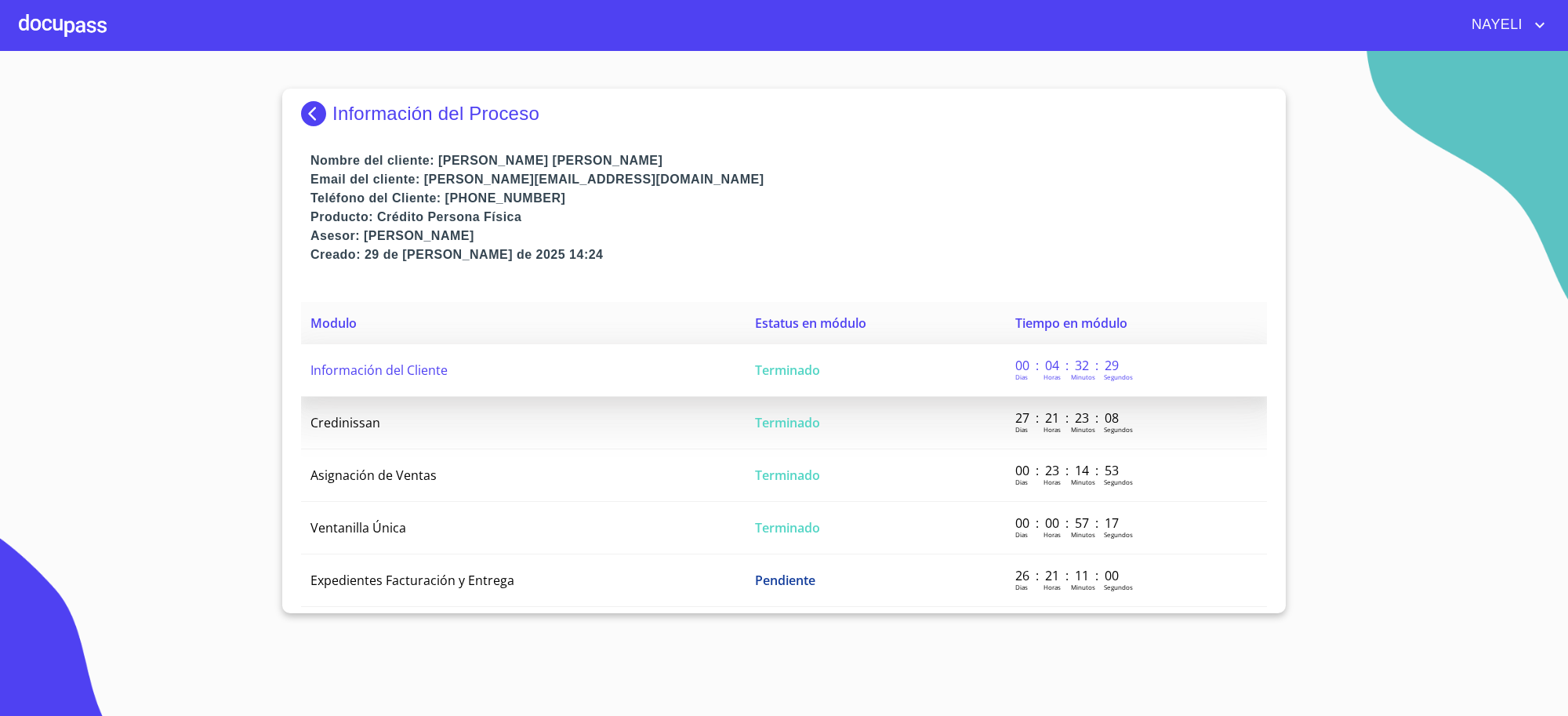
click at [836, 382] on td "Terminado" at bounding box center [875, 370] width 260 height 52
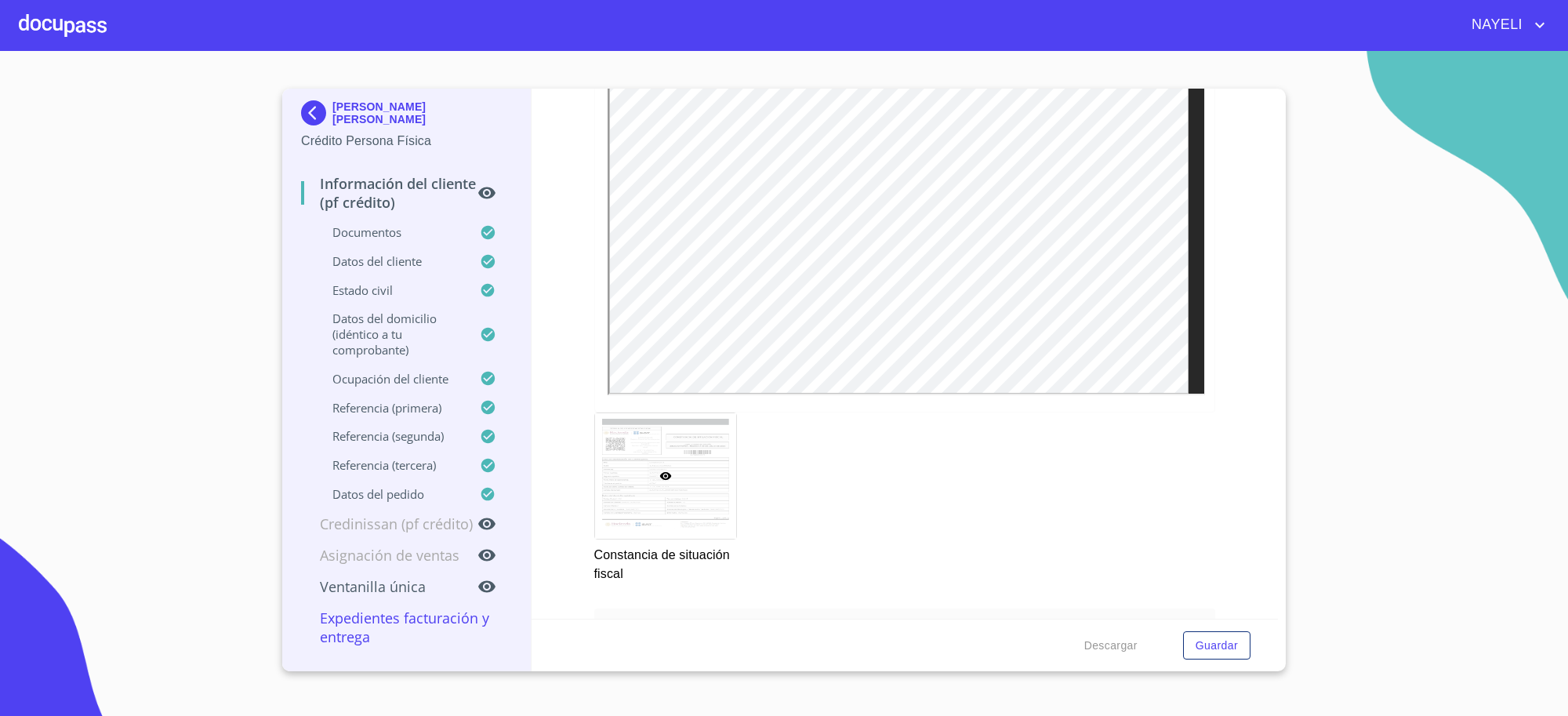
scroll to position [4444, 0]
